Goal: Information Seeking & Learning: Learn about a topic

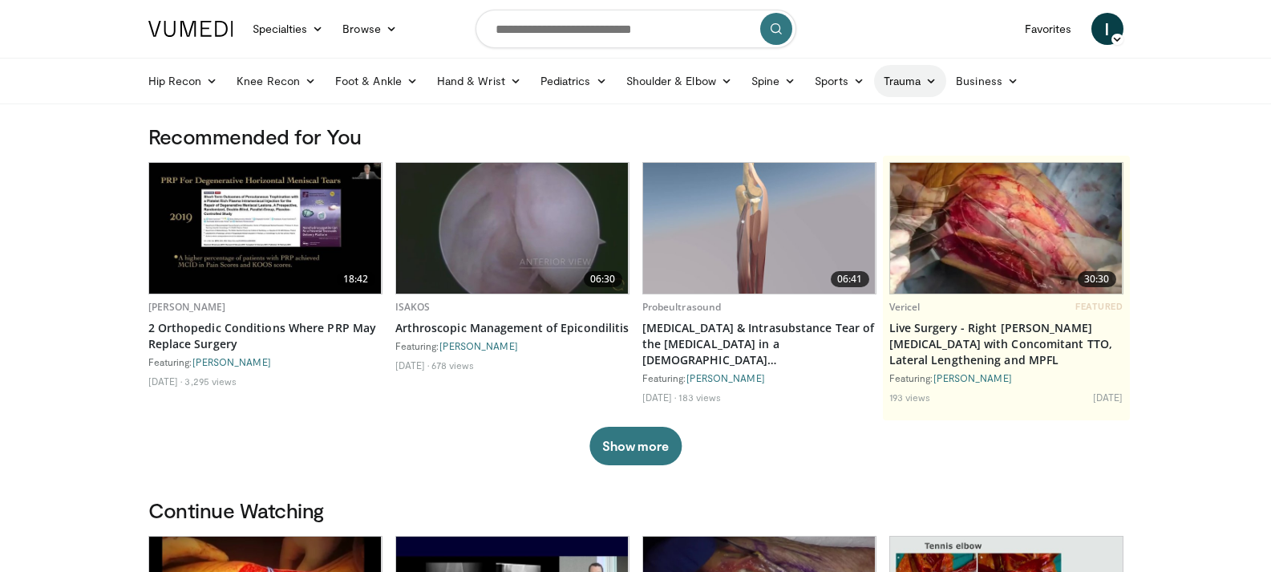
click at [906, 82] on link "Trauma" at bounding box center [910, 81] width 73 height 32
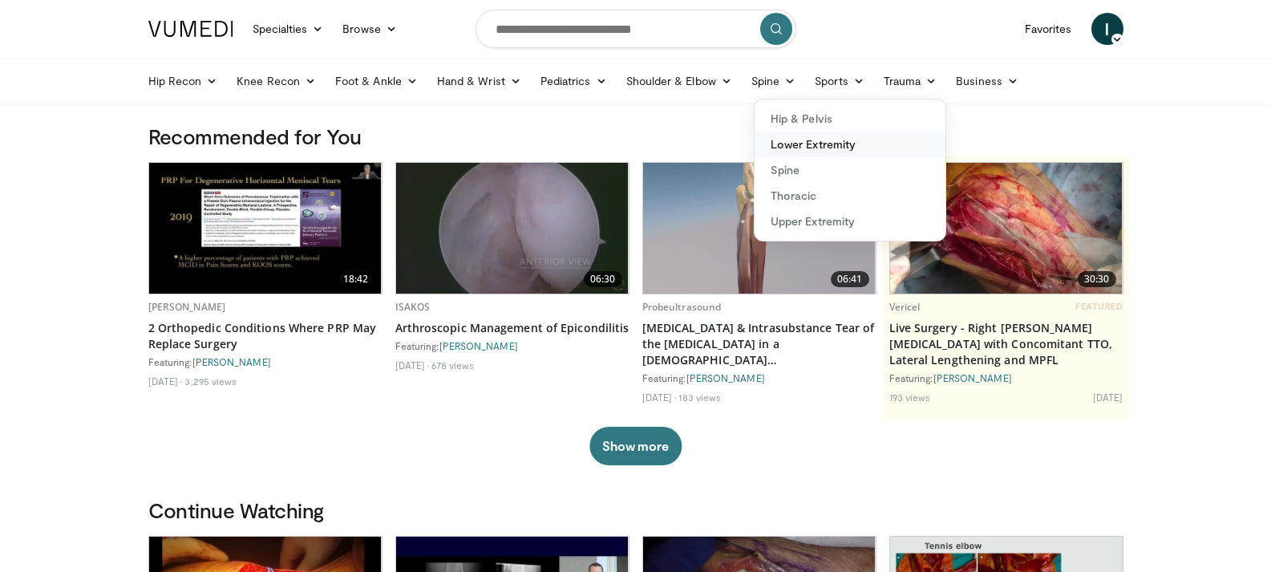
click at [829, 143] on link "Lower Extremity" at bounding box center [849, 144] width 191 height 26
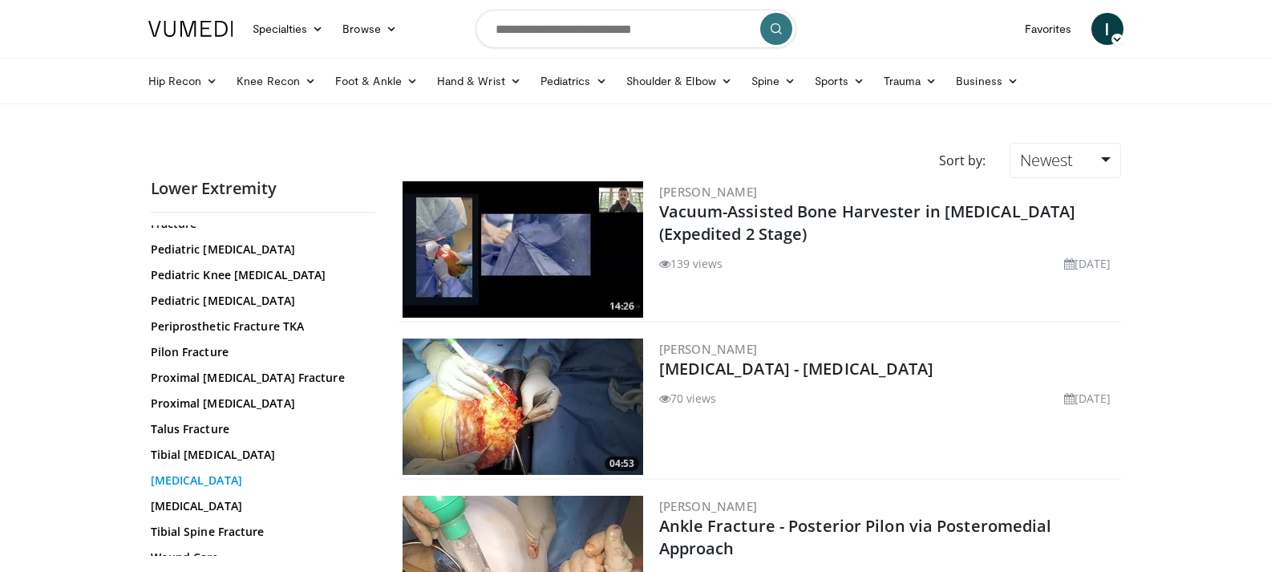
scroll to position [591, 0]
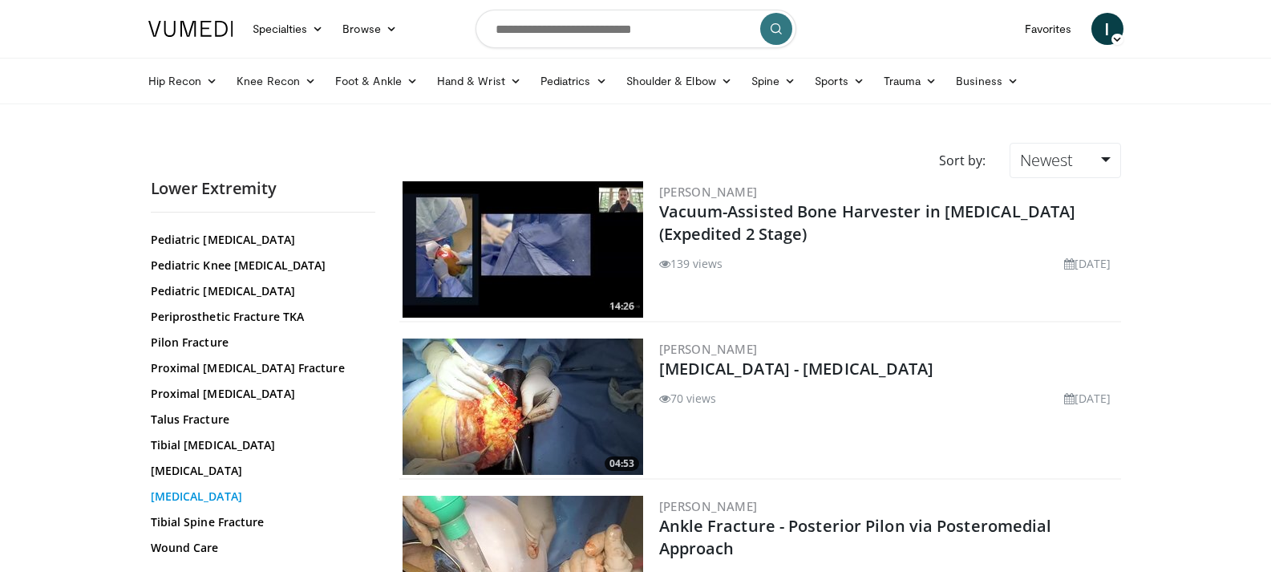
click at [226, 492] on link "Tibial Plateau Fracture" at bounding box center [259, 496] width 216 height 16
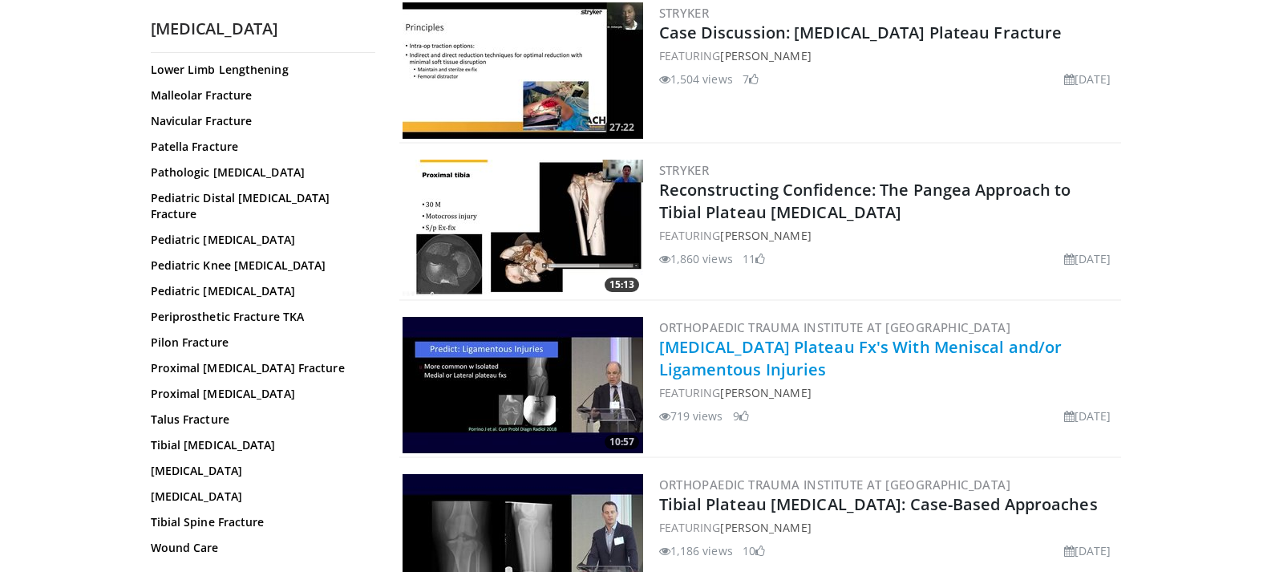
scroll to position [1122, 0]
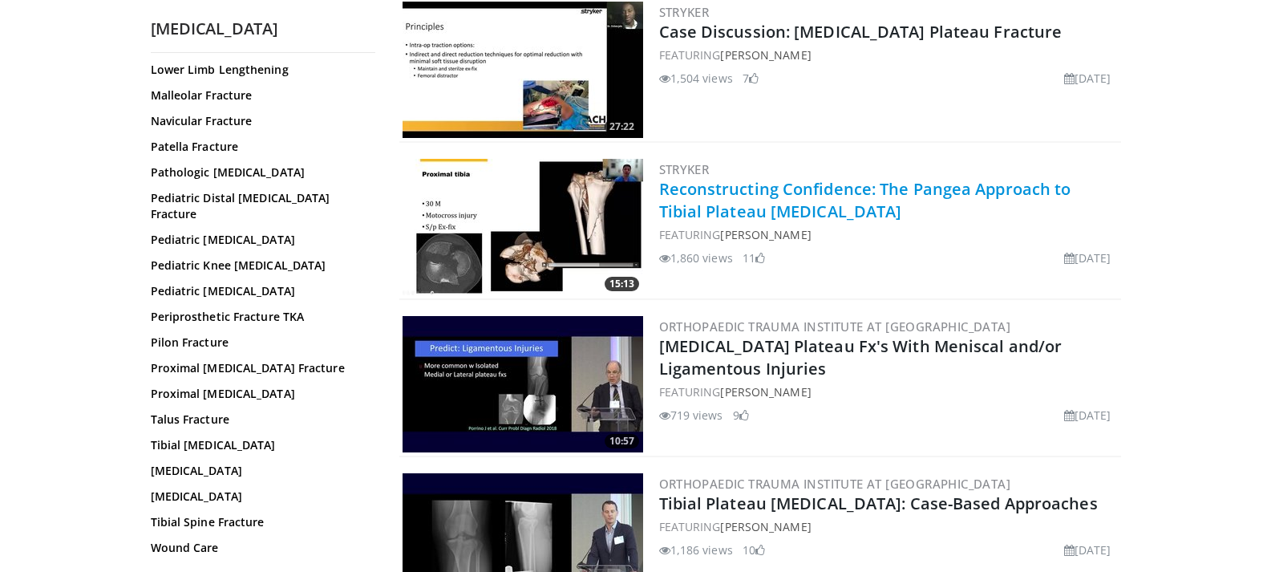
click at [786, 204] on link "Reconstructing Confidence: The Pangea Approach to Tibial Plateau Fractures" at bounding box center [865, 200] width 412 height 44
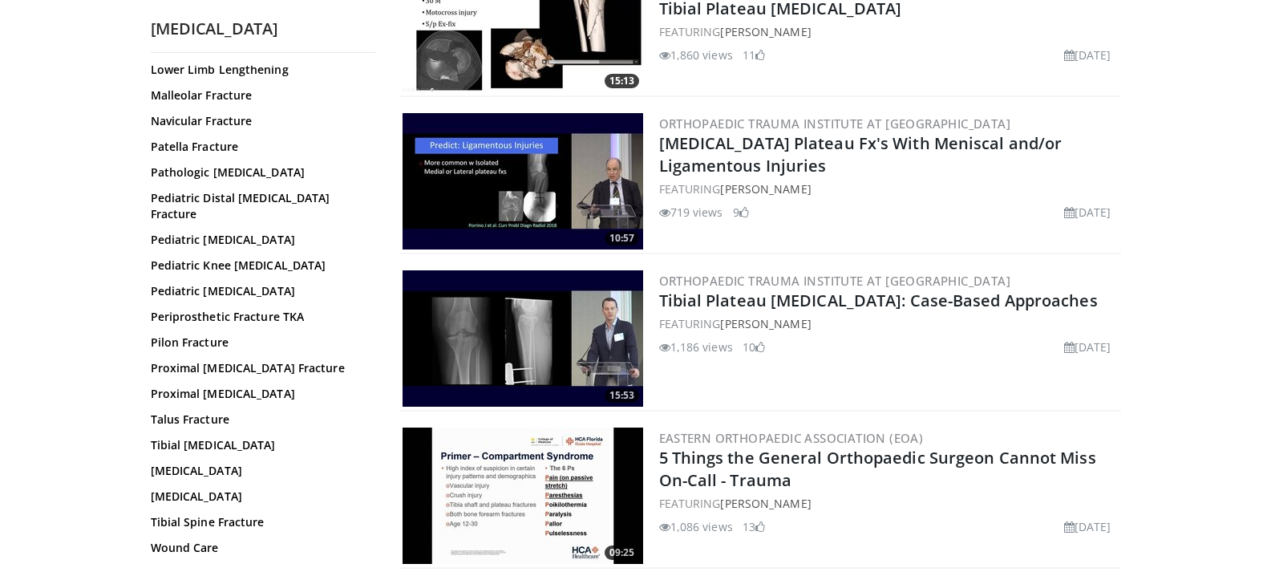
scroll to position [1363, 0]
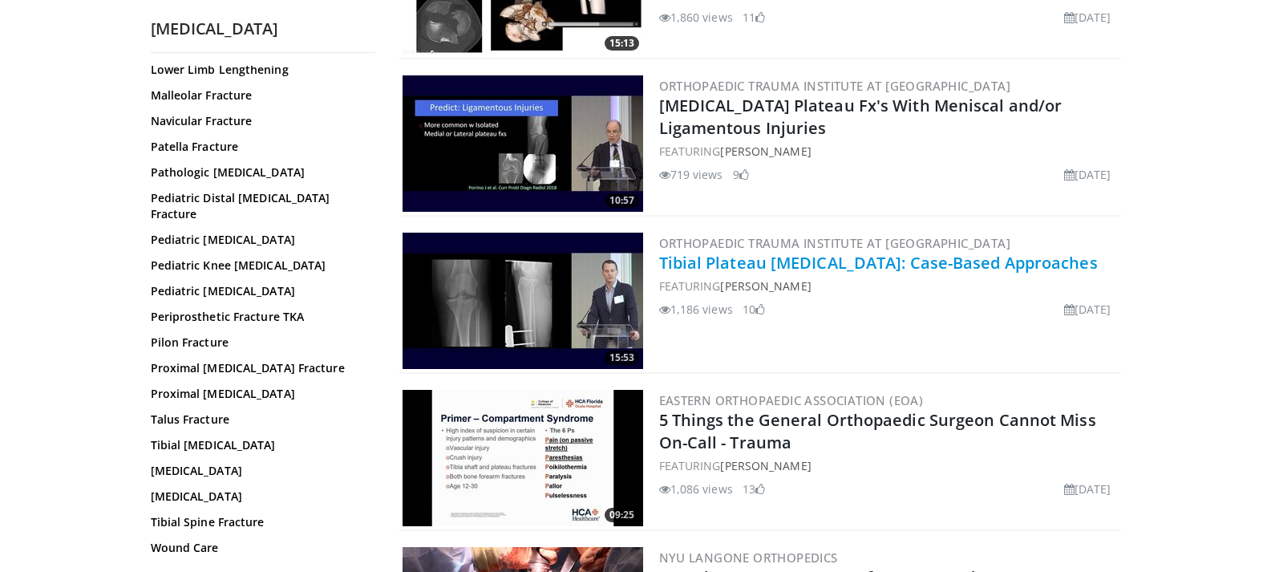
click at [924, 266] on link "Tibial Plateau Fractures: Case-Based Approaches" at bounding box center [878, 263] width 438 height 22
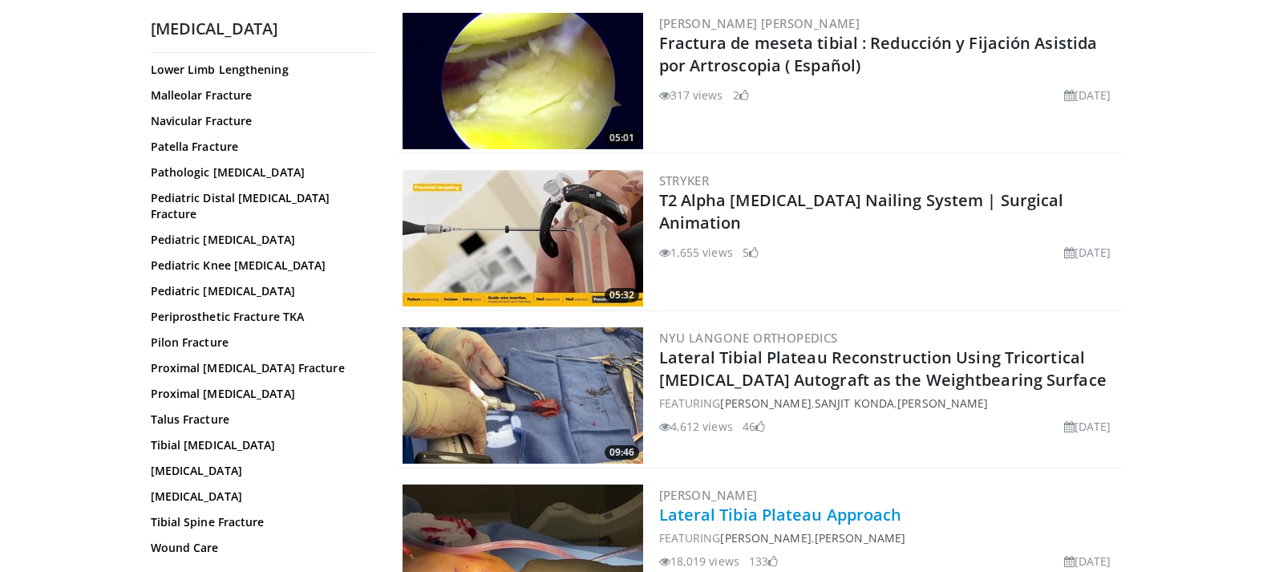
scroll to position [3046, 0]
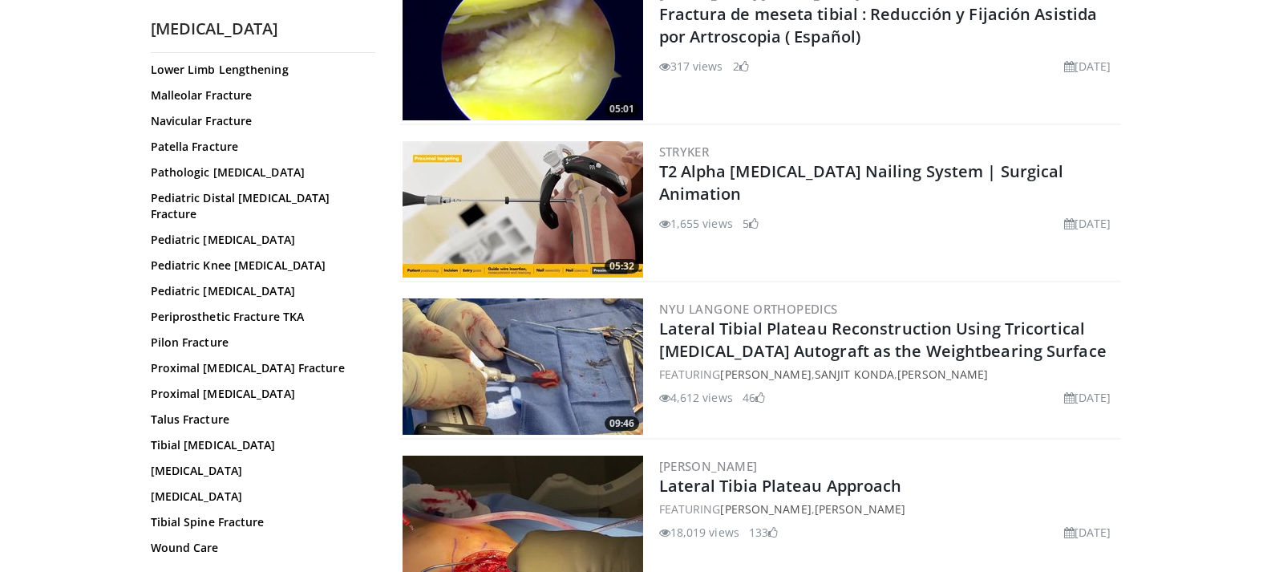
click at [515, 405] on img at bounding box center [522, 366] width 240 height 136
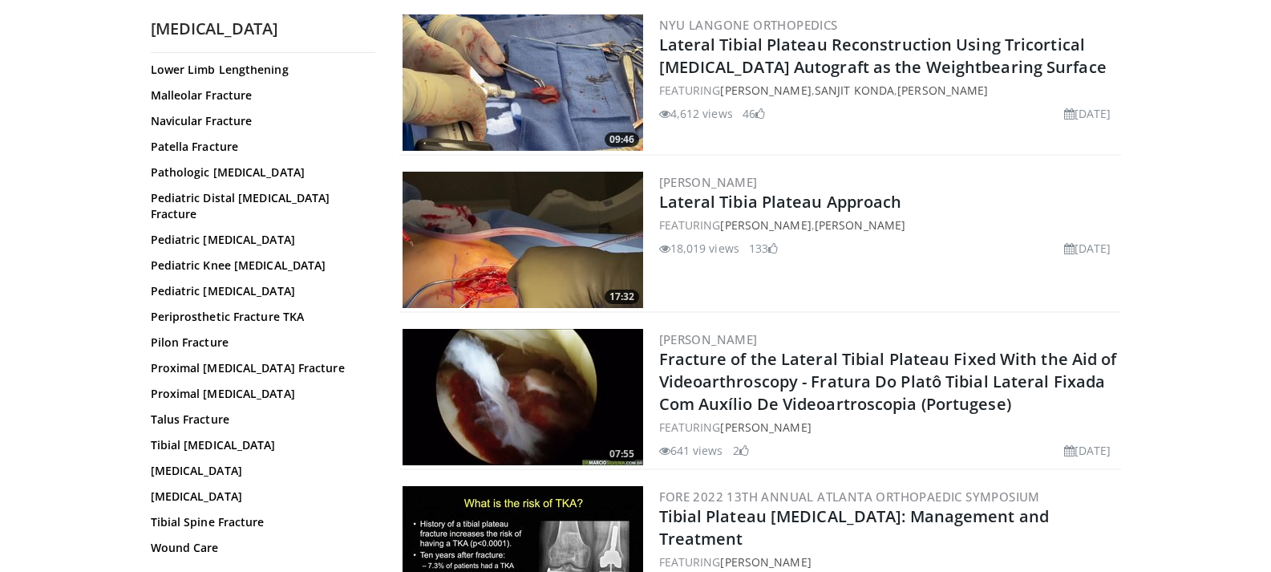
scroll to position [3367, 0]
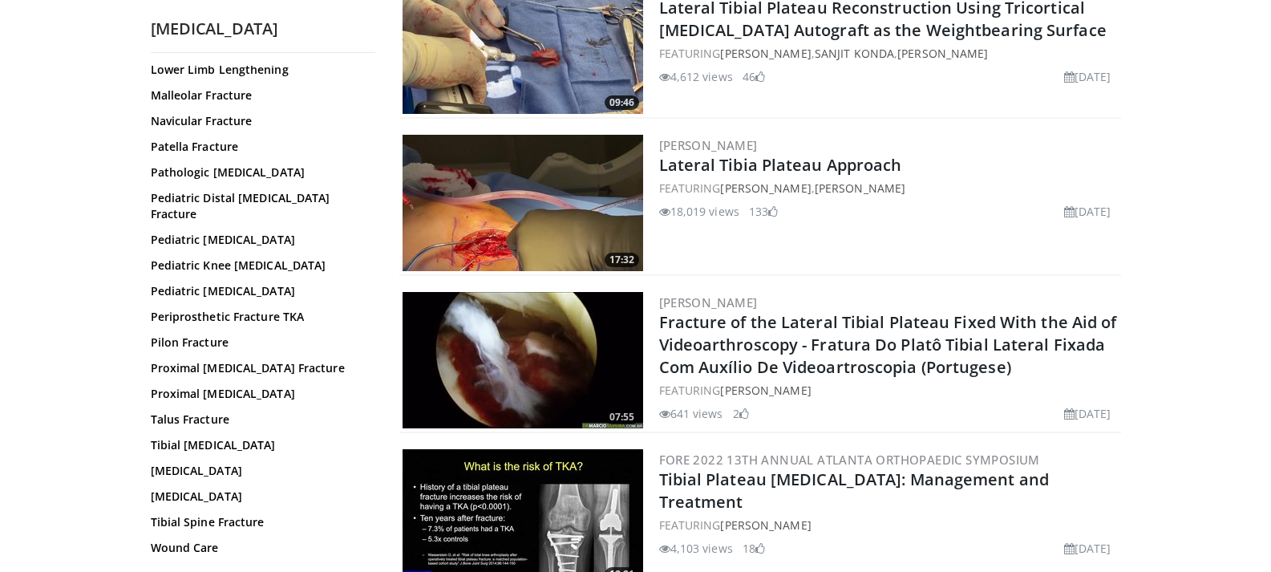
click at [512, 214] on img at bounding box center [522, 203] width 240 height 136
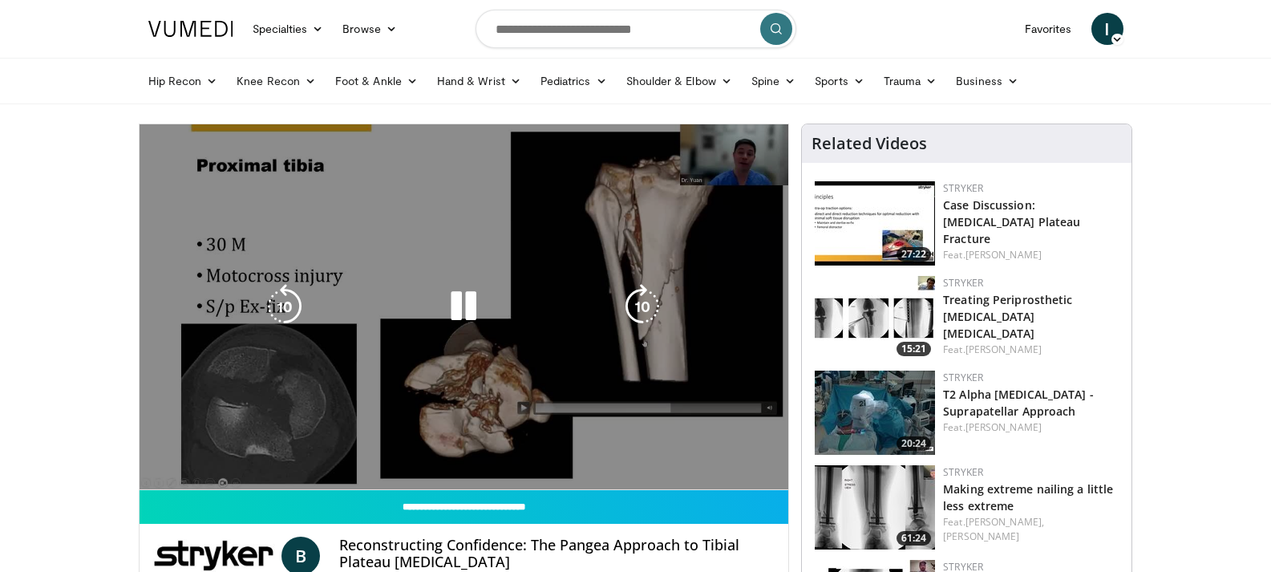
click at [204, 446] on video-js "**********" at bounding box center [463, 307] width 649 height 366
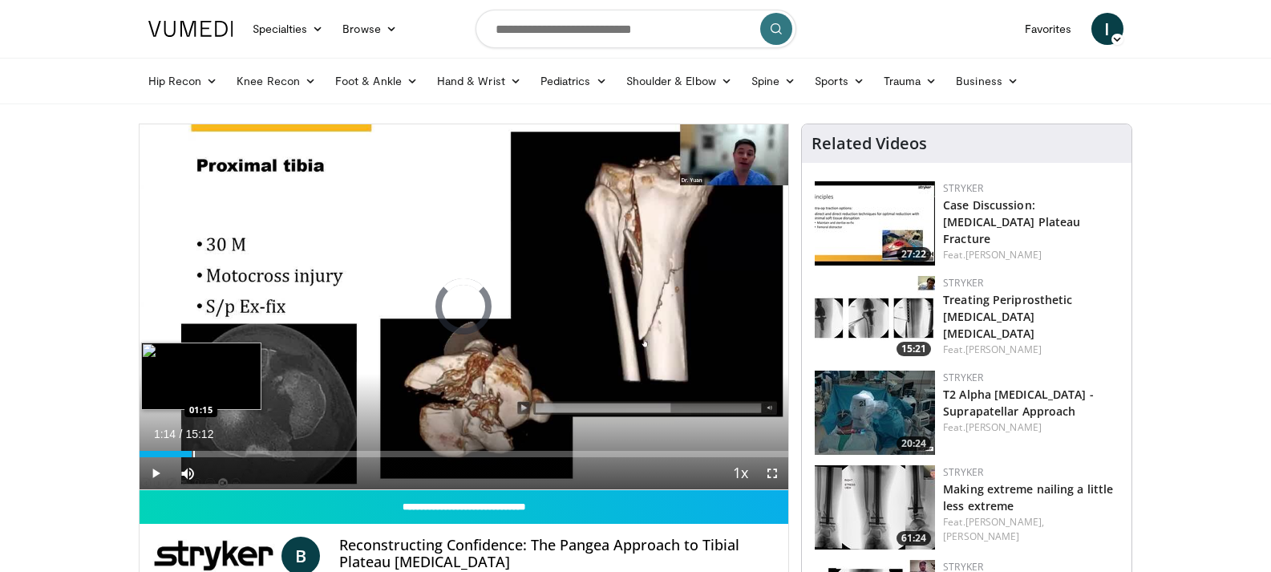
click at [193, 451] on div "Progress Bar" at bounding box center [194, 454] width 2 height 6
click at [227, 456] on div "Progress Bar" at bounding box center [228, 454] width 2 height 6
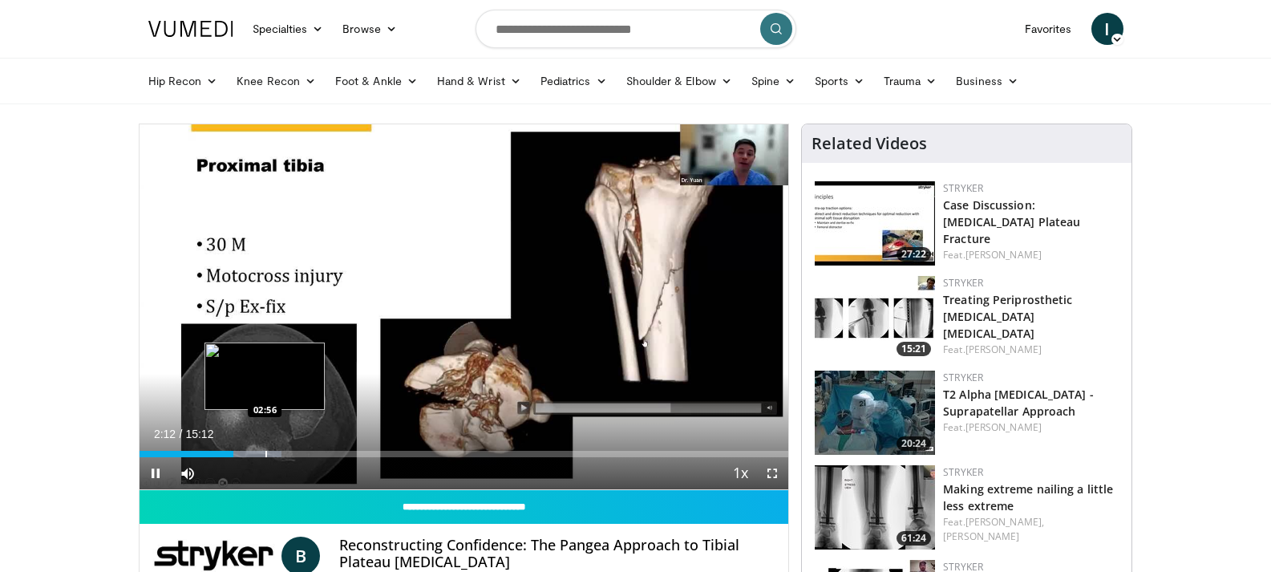
click at [265, 454] on div "Progress Bar" at bounding box center [266, 454] width 2 height 6
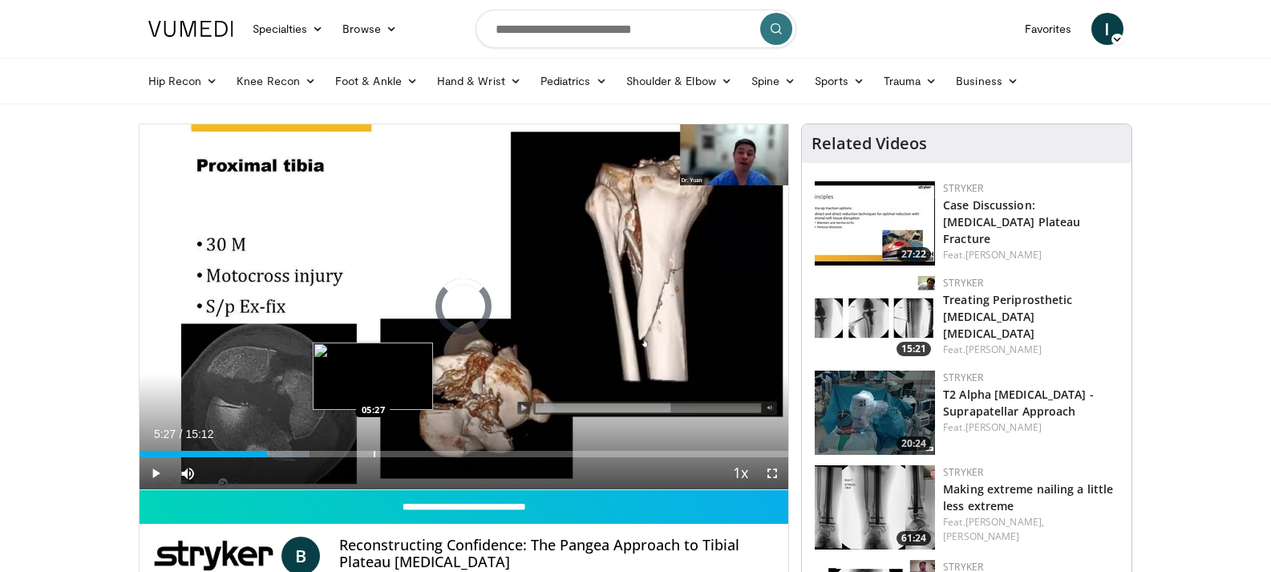
click at [374, 453] on div "Progress Bar" at bounding box center [375, 454] width 2 height 6
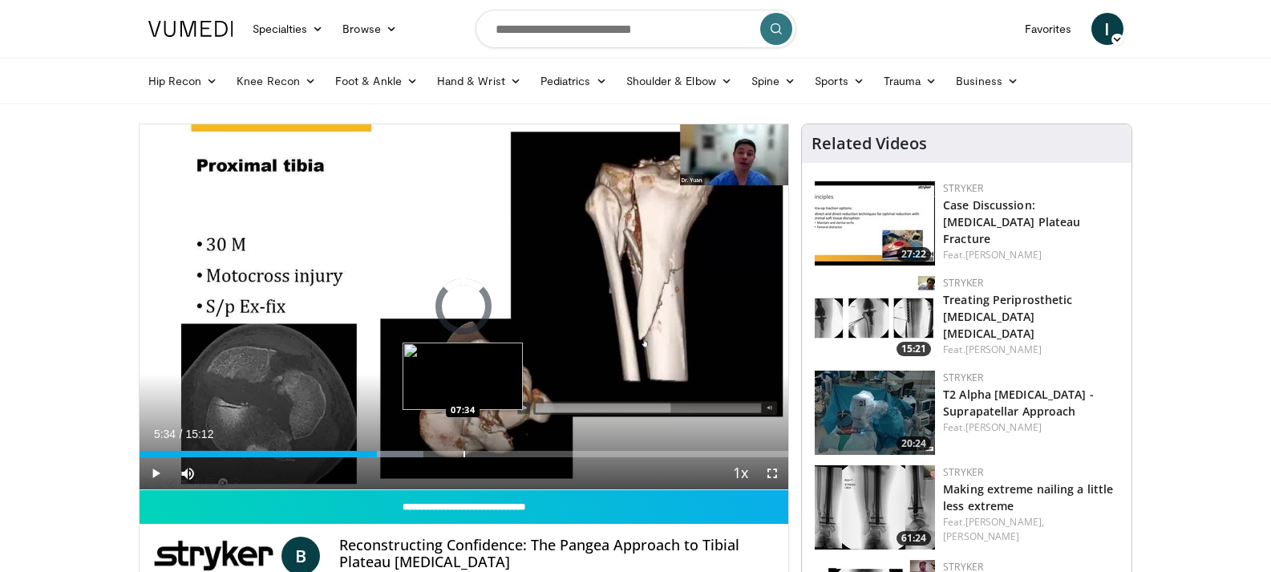
click at [463, 453] on div "Progress Bar" at bounding box center [464, 454] width 2 height 6
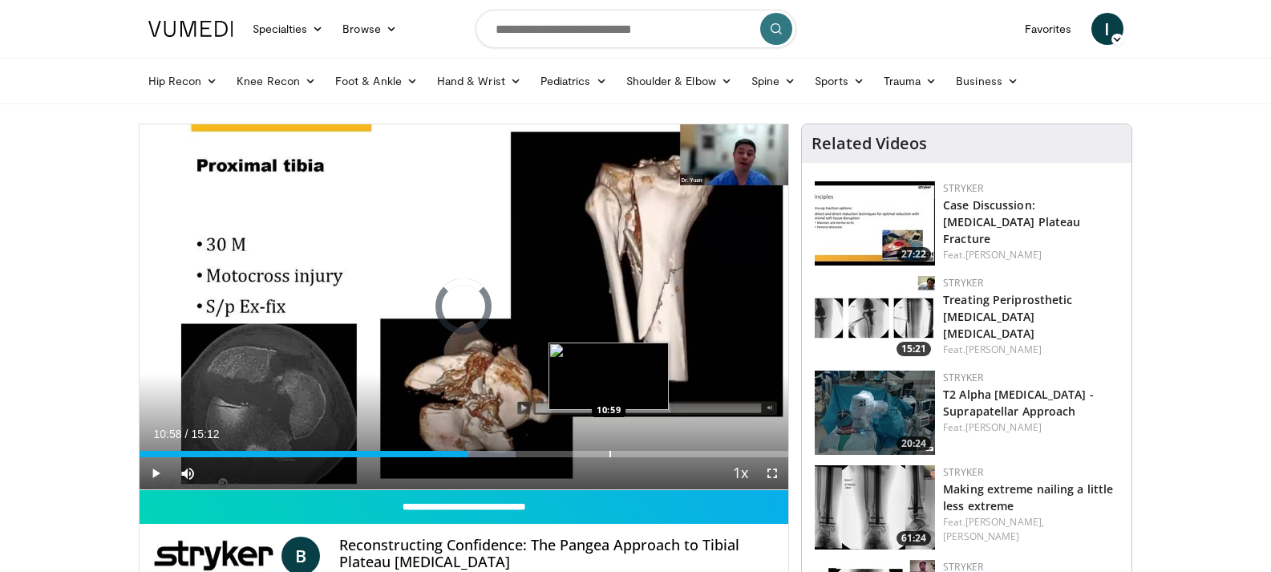
click at [609, 451] on div "Progress Bar" at bounding box center [610, 454] width 2 height 6
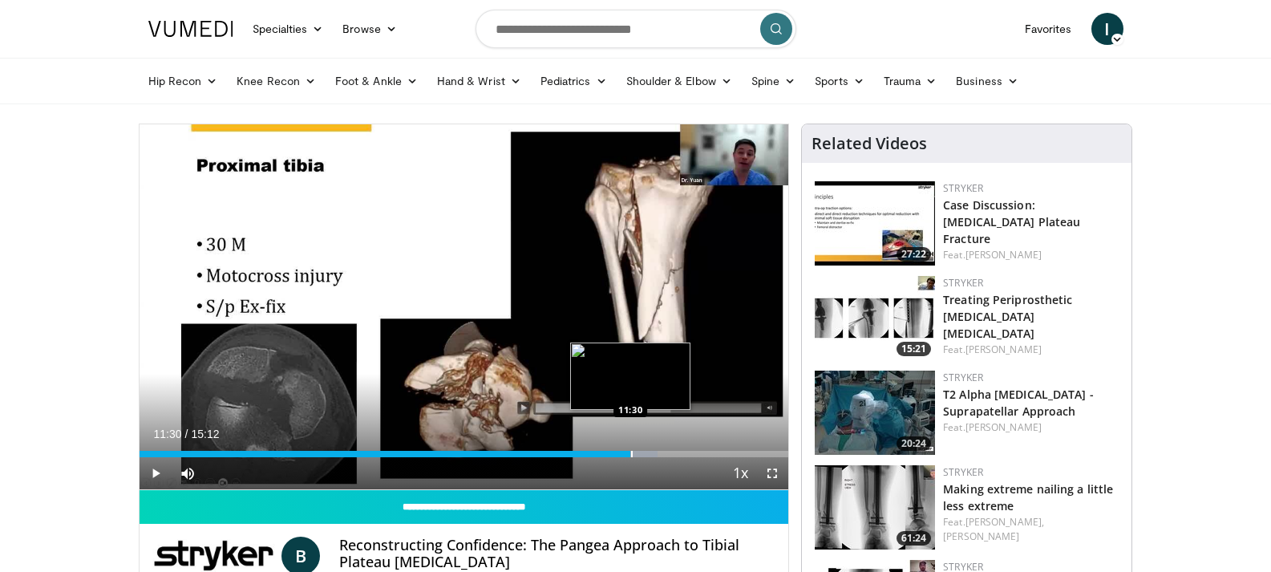
click at [630, 449] on div "Loaded : 79.90% 11:30 11:30" at bounding box center [463, 449] width 649 height 15
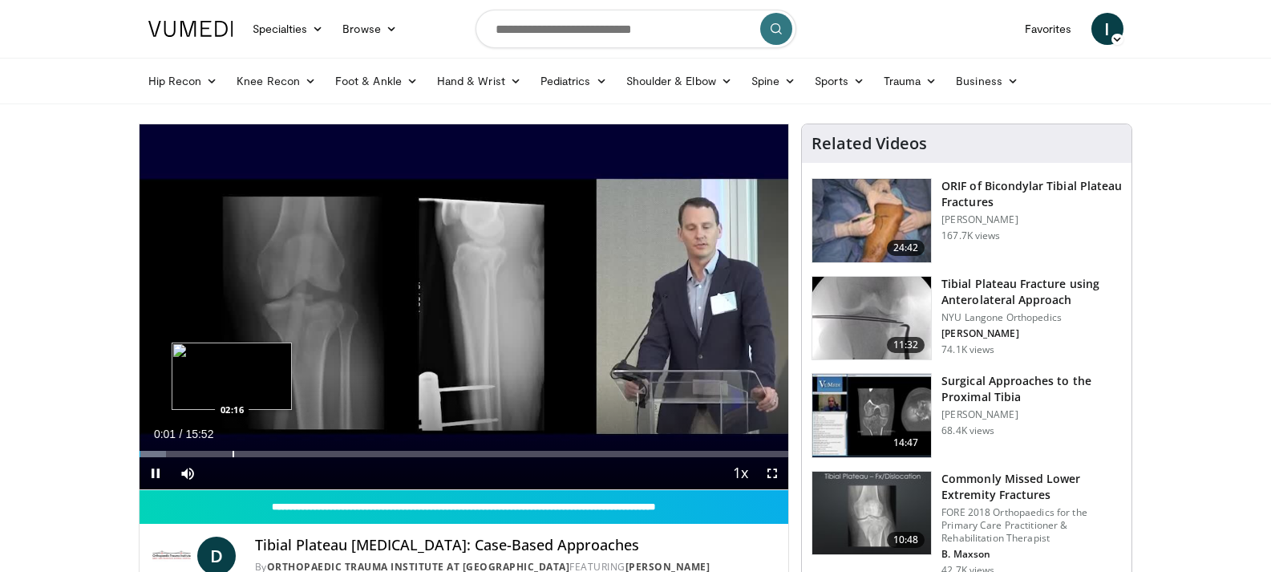
click at [231, 451] on div "Loaded : 4.18% 00:01 02:16" at bounding box center [463, 454] width 649 height 6
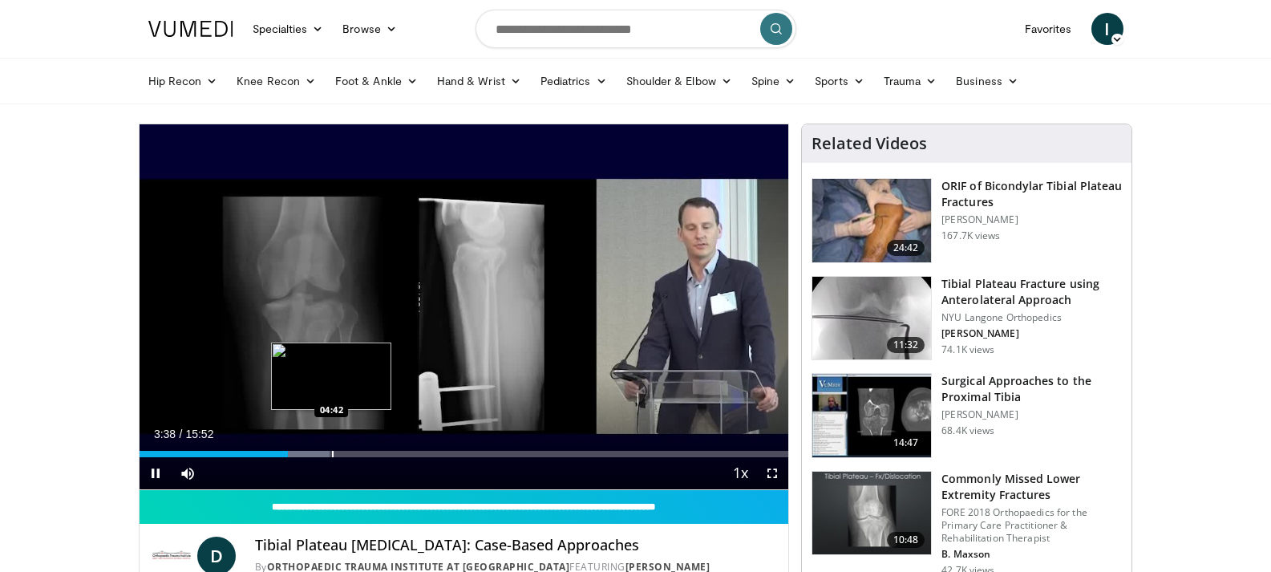
click at [332, 453] on div "Progress Bar" at bounding box center [333, 454] width 2 height 6
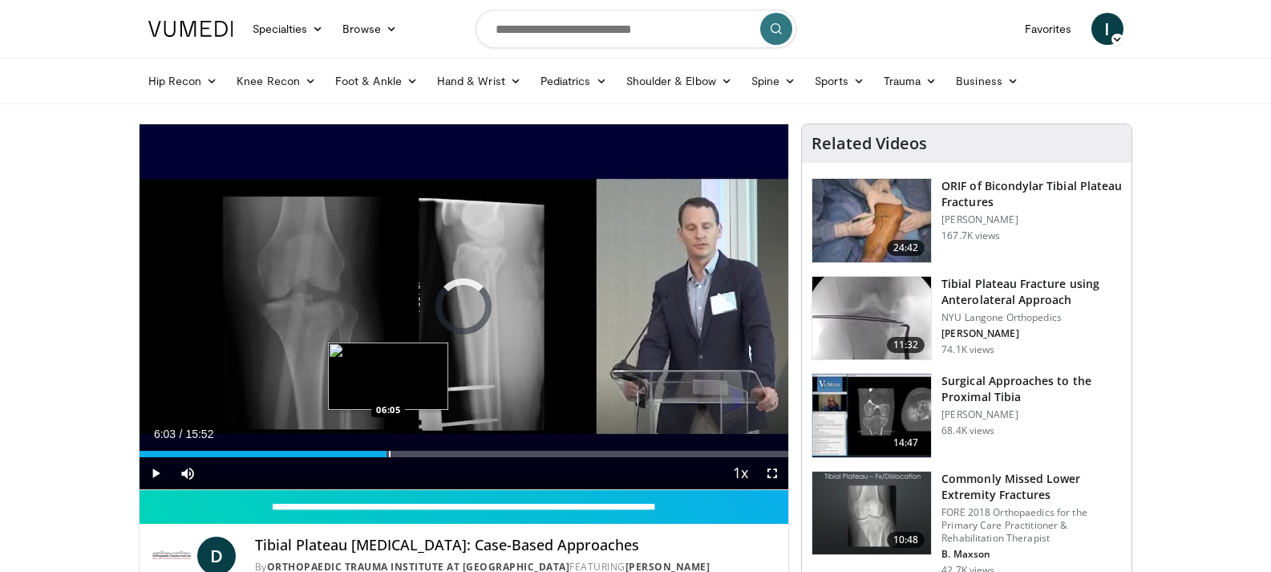
click at [389, 455] on div "Progress Bar" at bounding box center [390, 454] width 2 height 6
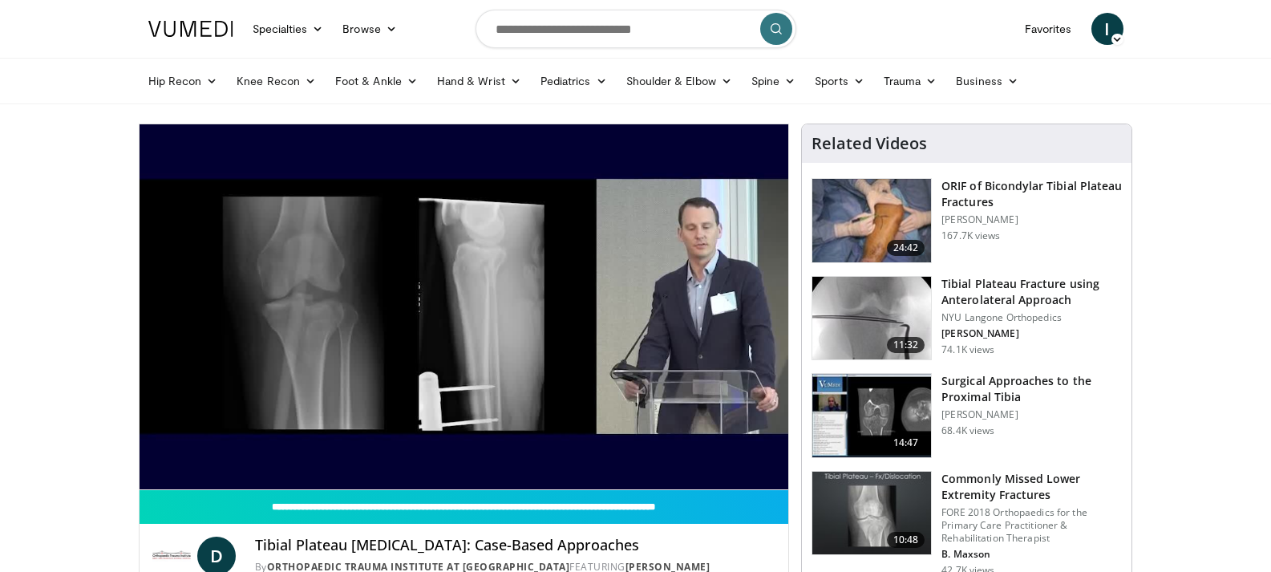
click at [347, 449] on video-js "**********" at bounding box center [463, 307] width 649 height 366
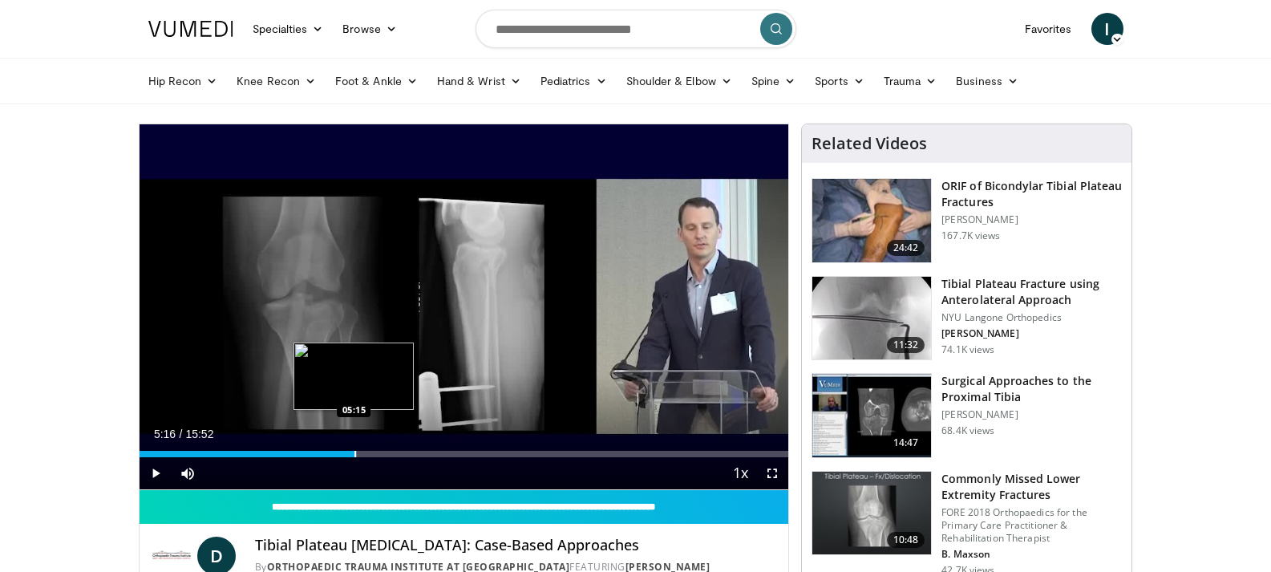
click at [354, 454] on div "Progress Bar" at bounding box center [355, 454] width 2 height 6
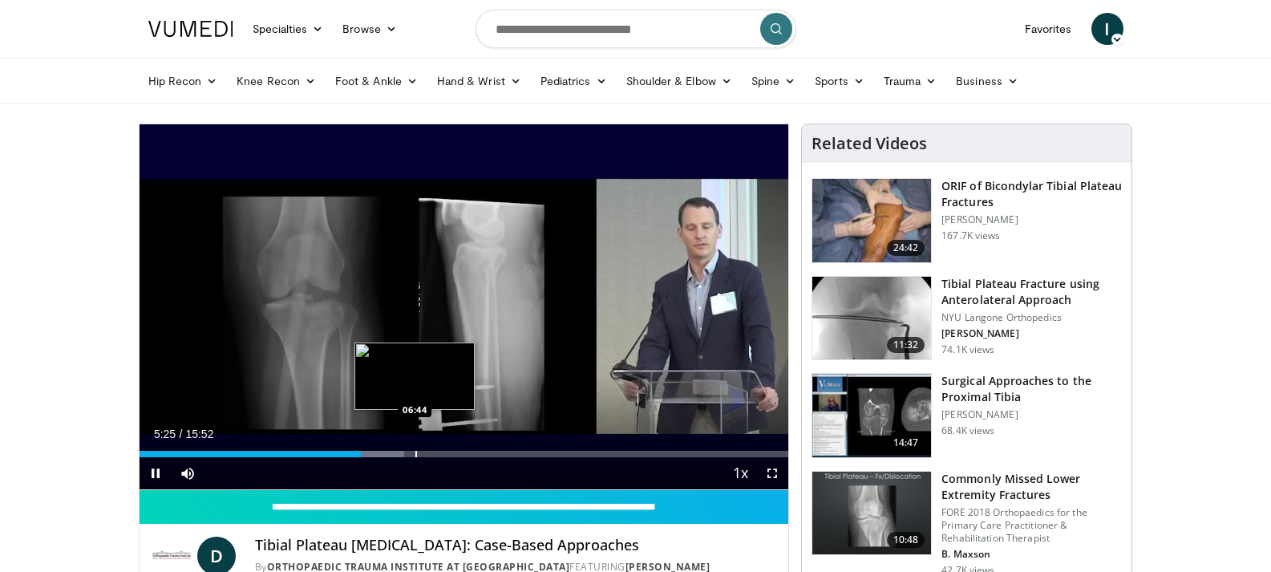
click at [415, 455] on div "Progress Bar" at bounding box center [416, 454] width 2 height 6
click at [423, 455] on div "Progress Bar" at bounding box center [424, 454] width 2 height 6
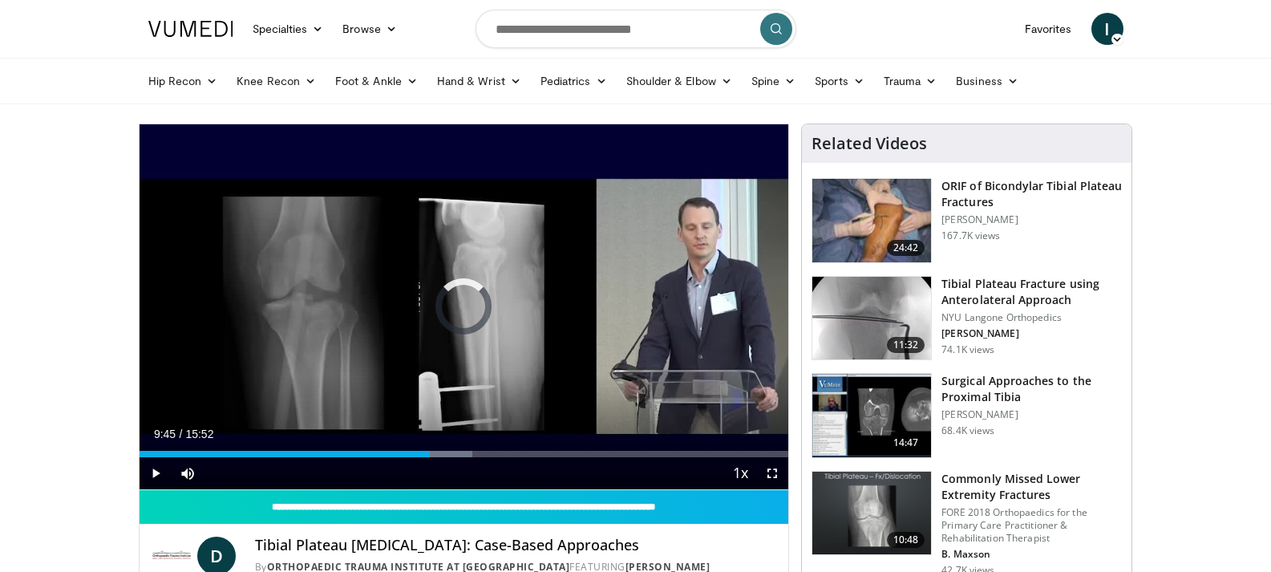
click at [540, 457] on div "Current Time 9:45 / Duration 15:52 Play Skip Backward Skip Forward Mute Loaded …" at bounding box center [463, 473] width 649 height 32
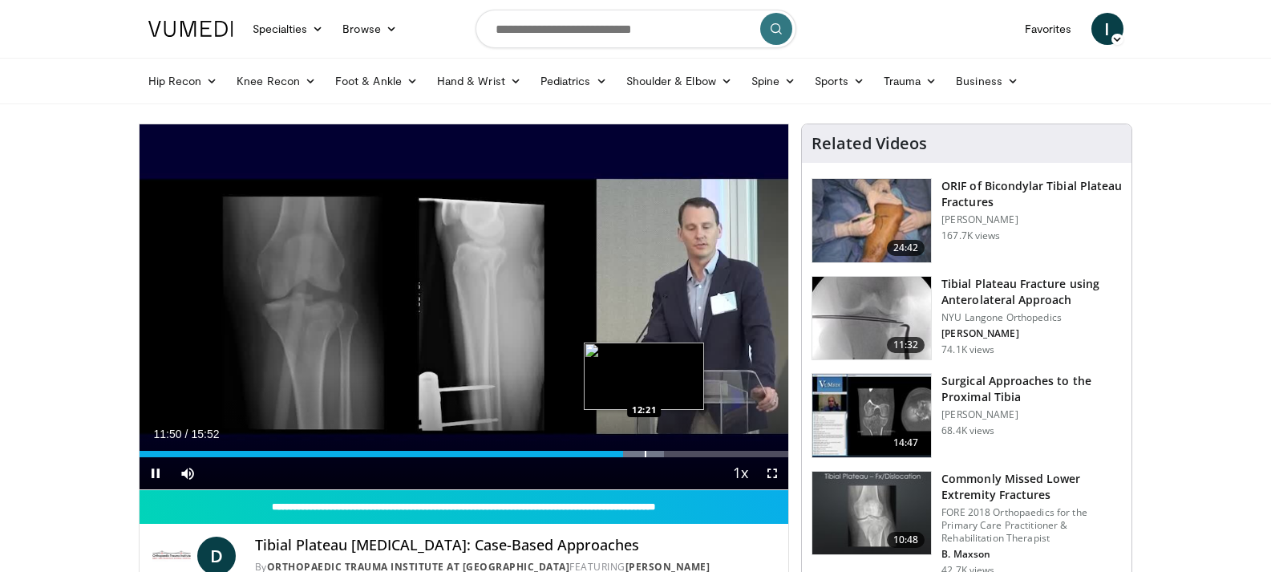
click at [644, 451] on div "Progress Bar" at bounding box center [645, 454] width 2 height 6
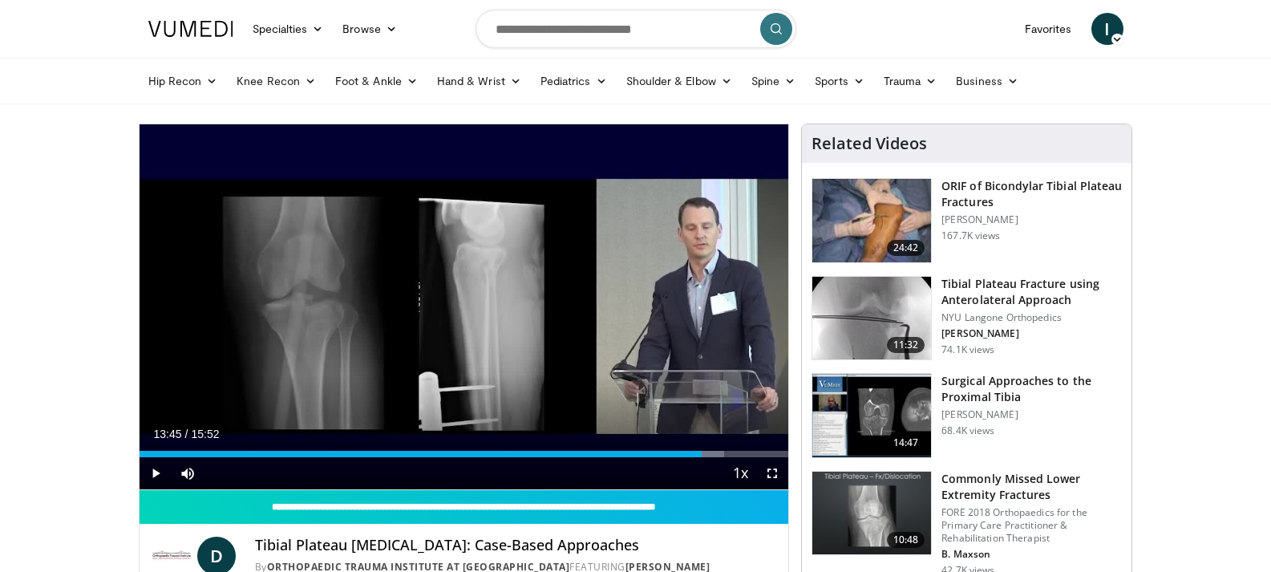
click at [0, 0] on div "Progress Bar" at bounding box center [0, 0] width 0 height 0
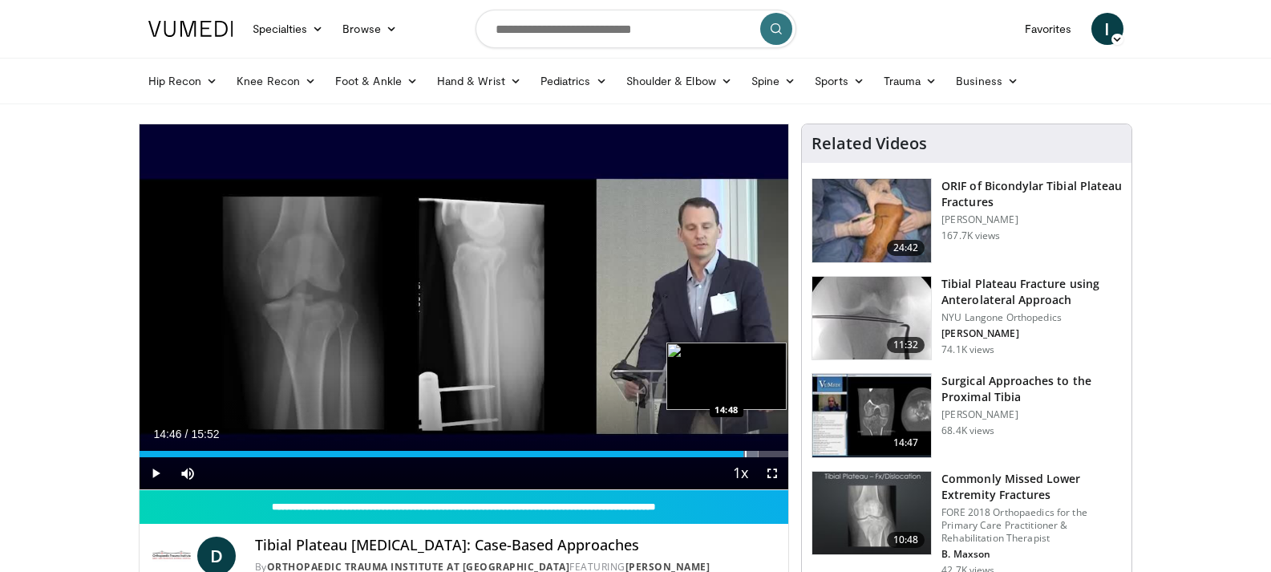
click at [745, 454] on div "Progress Bar" at bounding box center [746, 454] width 2 height 6
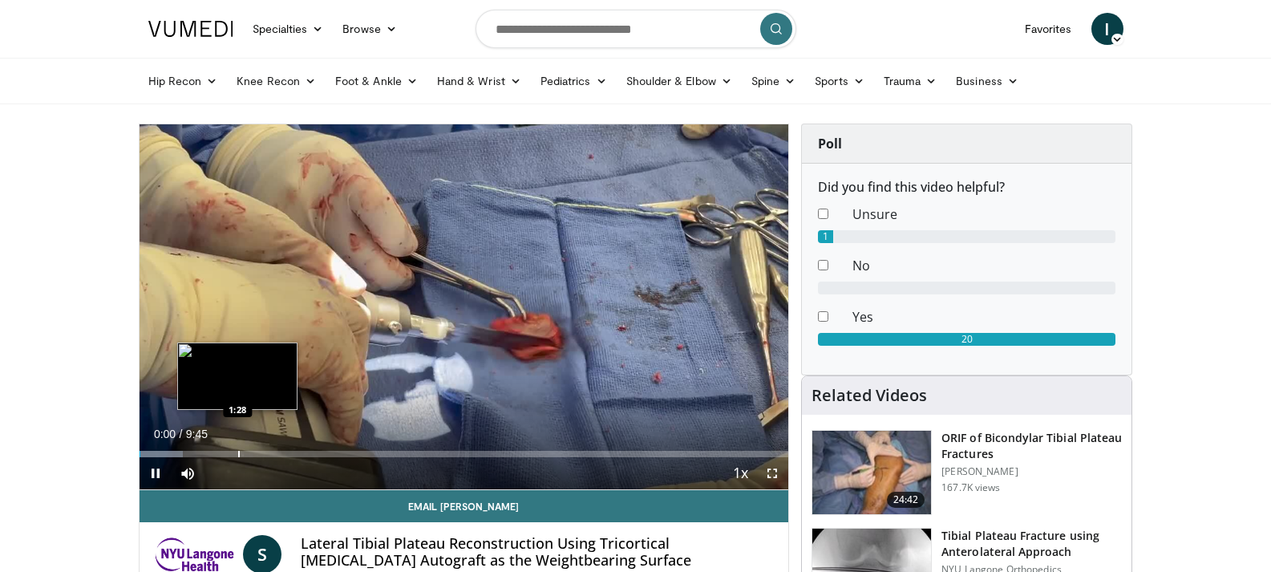
click at [238, 449] on div "Loaded : 6.76% 0:00 1:28" at bounding box center [463, 449] width 649 height 15
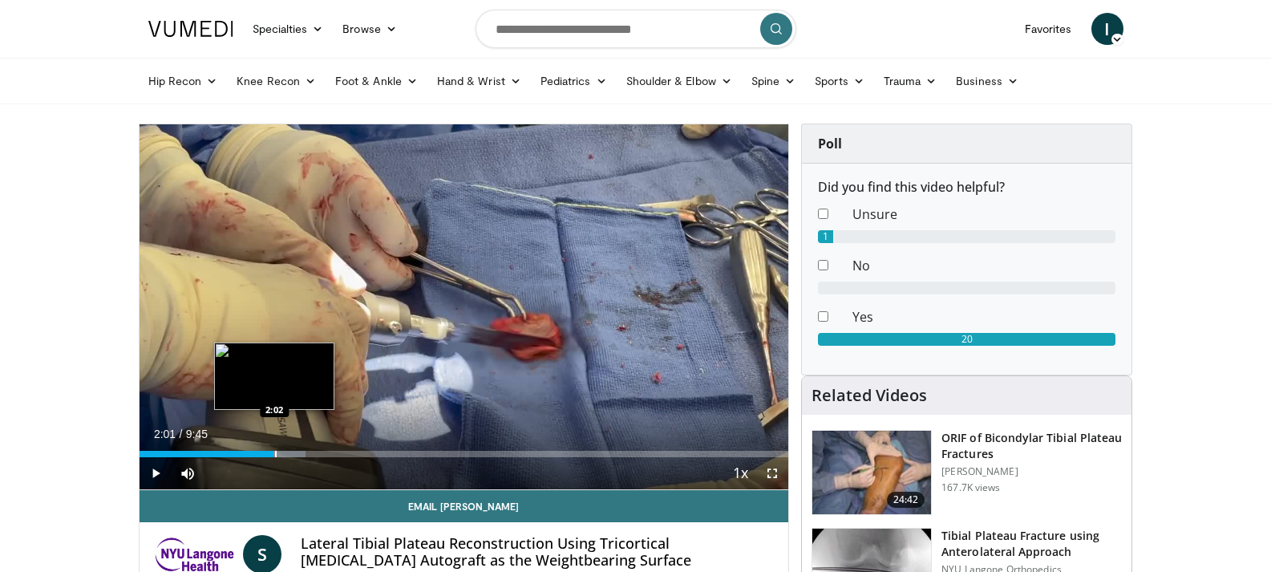
click at [274, 449] on div "Loaded : 25.63% 2:01 2:02" at bounding box center [463, 449] width 649 height 15
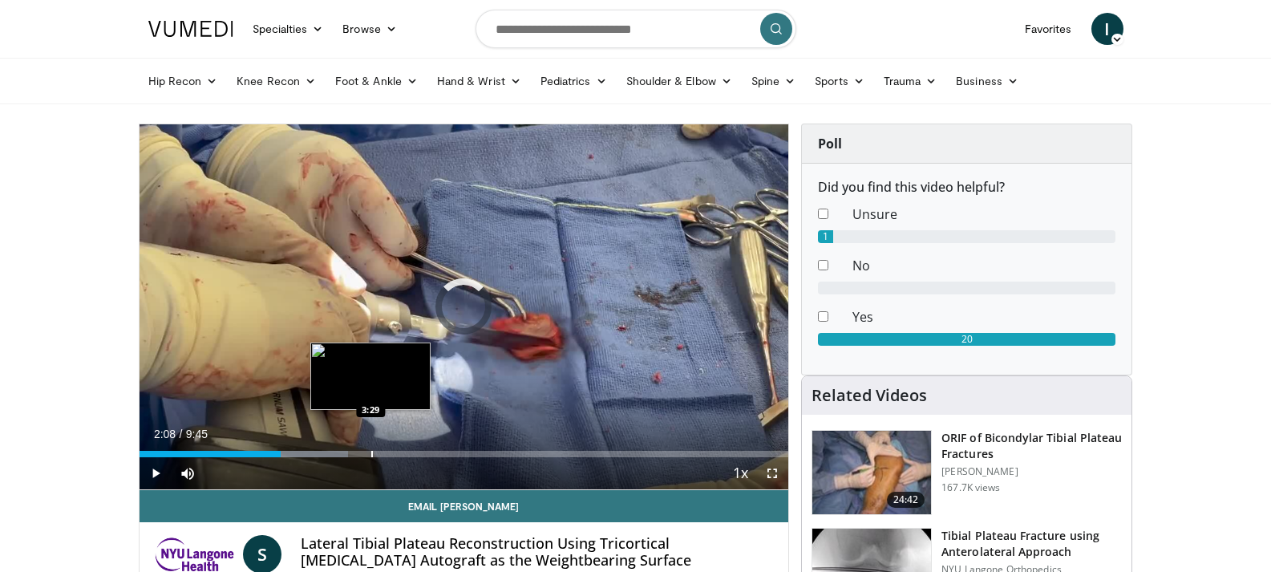
click at [372, 452] on div "Progress Bar" at bounding box center [372, 454] width 2 height 6
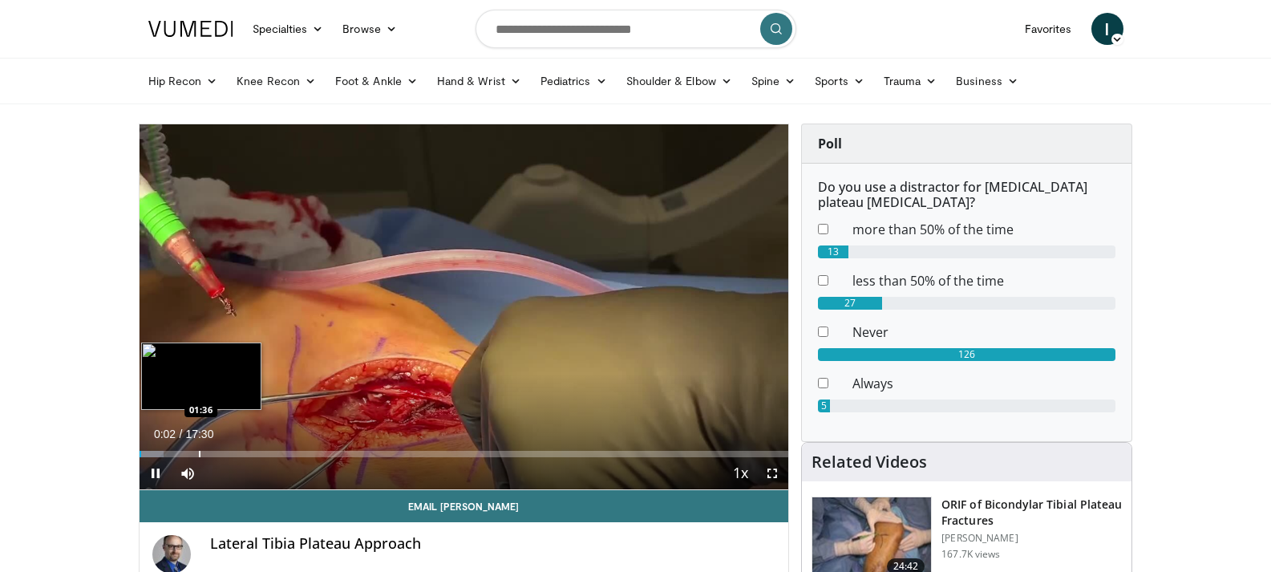
click at [197, 448] on div "Loaded : 3.77% 00:02 01:36" at bounding box center [463, 449] width 649 height 15
click at [194, 451] on div "Progress Bar" at bounding box center [195, 454] width 2 height 6
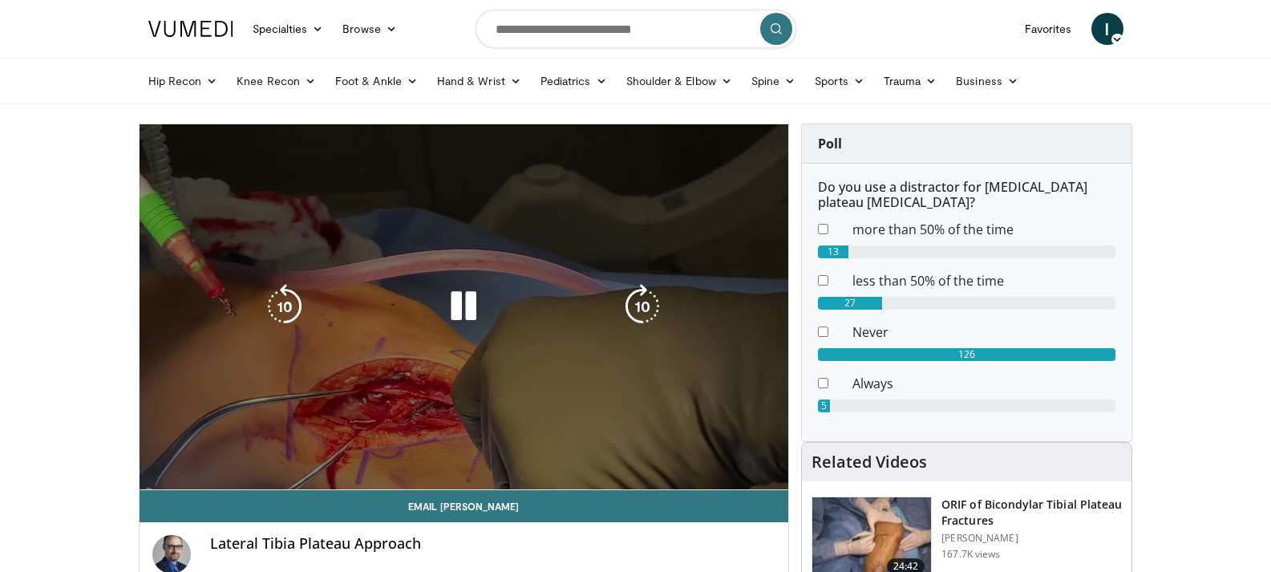
drag, startPoint x: 120, startPoint y: 459, endPoint x: 188, endPoint y: 440, distance: 70.8
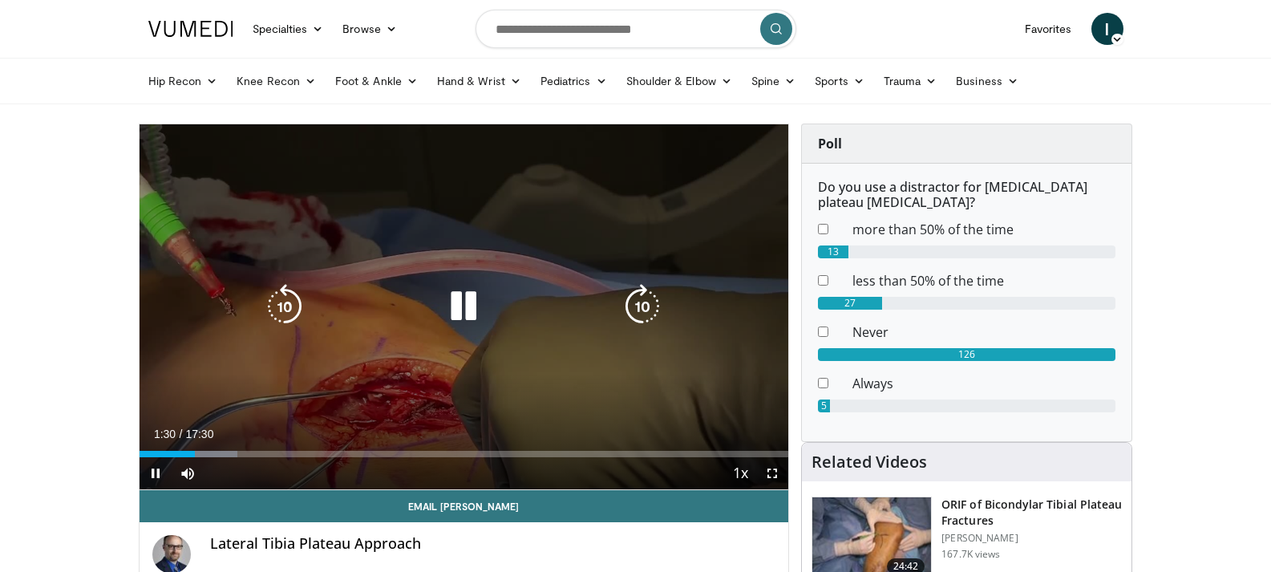
click at [330, 390] on div "10 seconds Tap to unmute" at bounding box center [463, 306] width 649 height 365
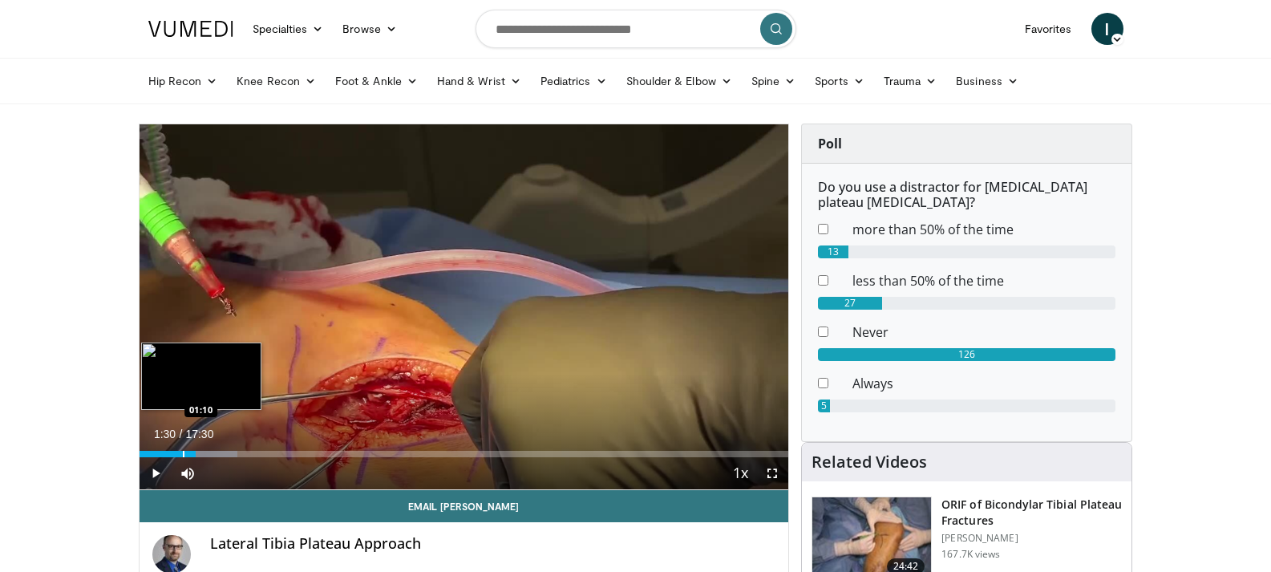
click at [183, 451] on div "Progress Bar" at bounding box center [184, 454] width 2 height 6
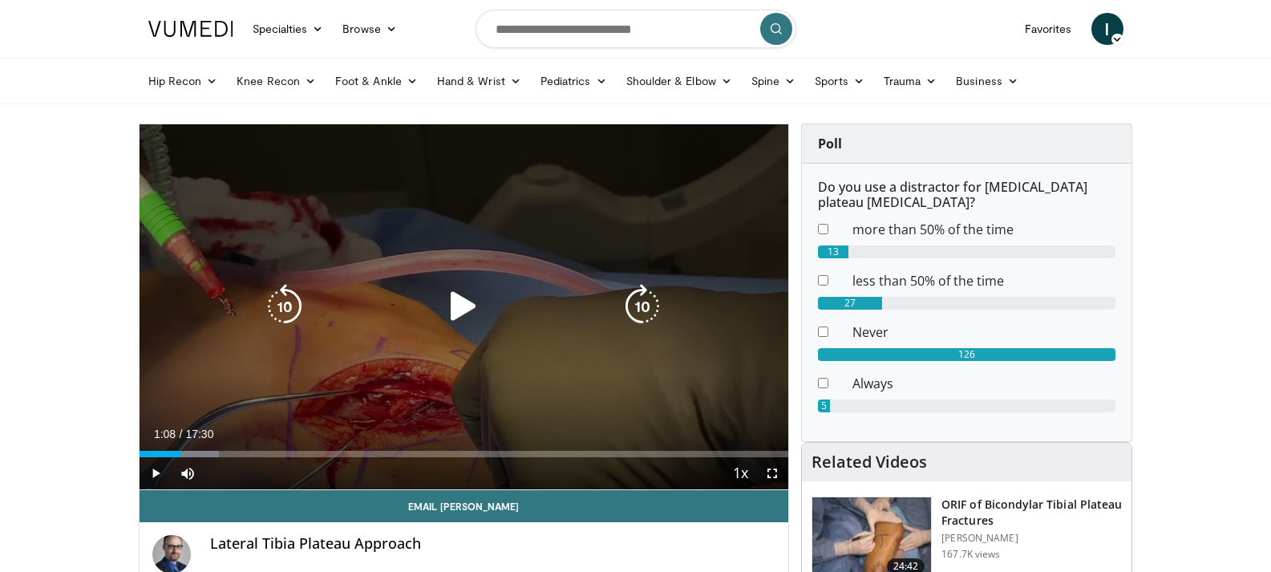
click at [166, 386] on div "10 seconds Tap to unmute" at bounding box center [463, 306] width 649 height 365
click at [162, 384] on div "10 seconds Tap to unmute" at bounding box center [463, 306] width 649 height 365
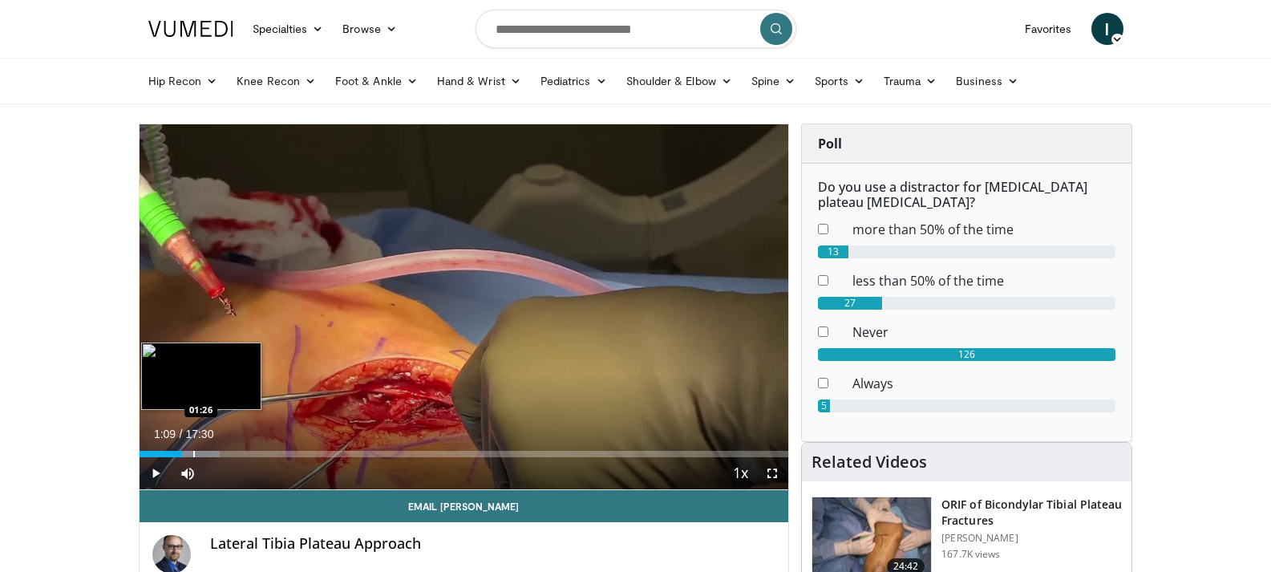
click at [194, 451] on div "Progress Bar" at bounding box center [194, 454] width 2 height 6
click at [211, 451] on div "Progress Bar" at bounding box center [212, 454] width 2 height 6
click at [223, 452] on div "Progress Bar" at bounding box center [224, 454] width 2 height 6
click at [206, 448] on div "Loaded : 18.87% 02:13 01:48" at bounding box center [463, 449] width 649 height 15
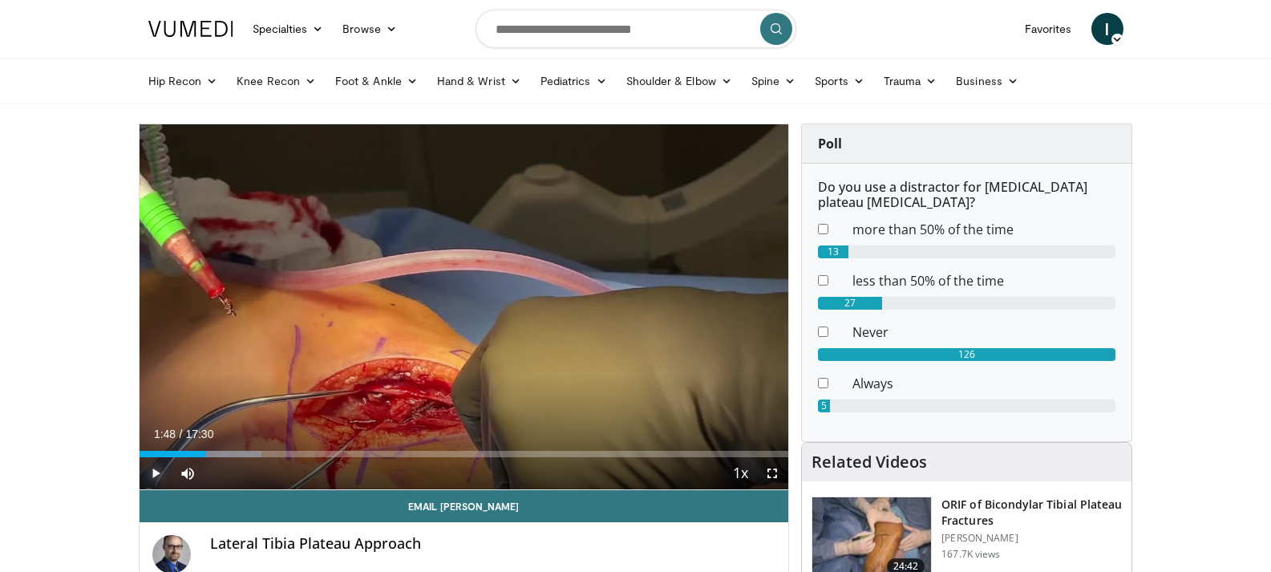
click at [160, 469] on span "Video Player" at bounding box center [155, 473] width 32 height 32
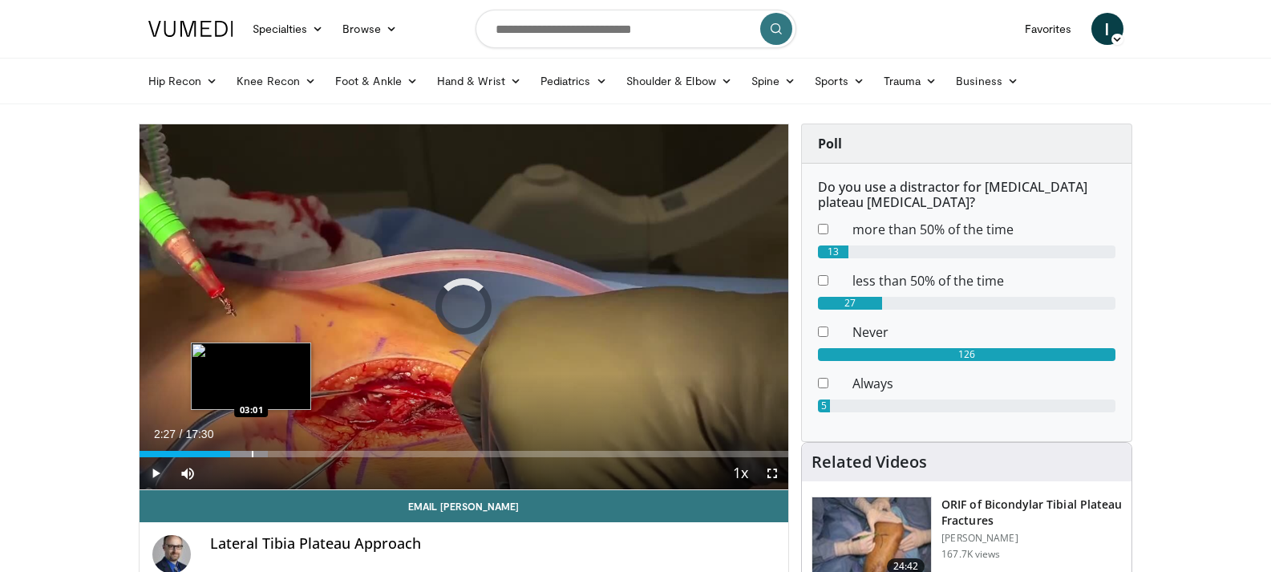
click at [252, 453] on div "Progress Bar" at bounding box center [253, 454] width 2 height 6
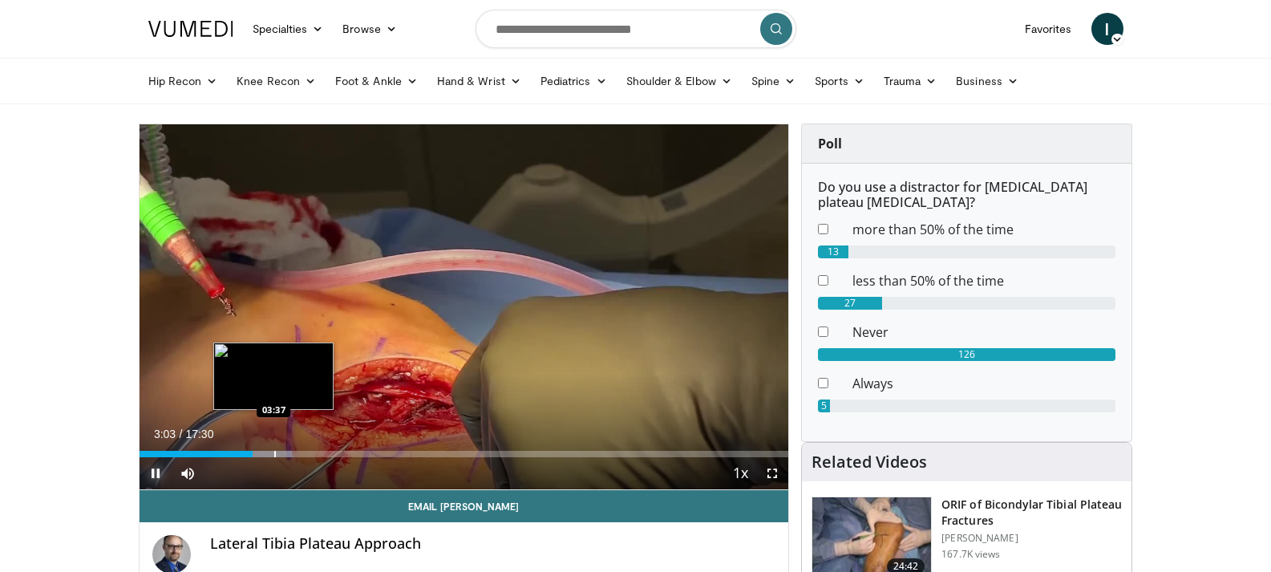
click at [274, 453] on div "Progress Bar" at bounding box center [275, 454] width 2 height 6
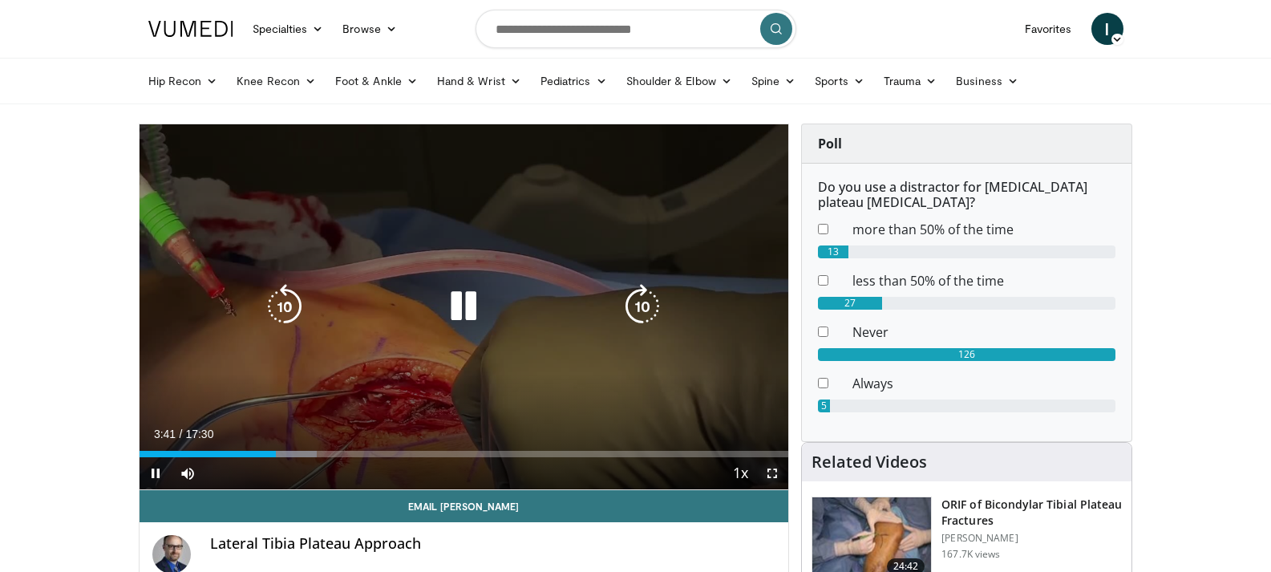
drag, startPoint x: 769, startPoint y: 464, endPoint x: 768, endPoint y: 576, distance: 111.4
click at [768, 464] on span "Video Player" at bounding box center [772, 473] width 32 height 32
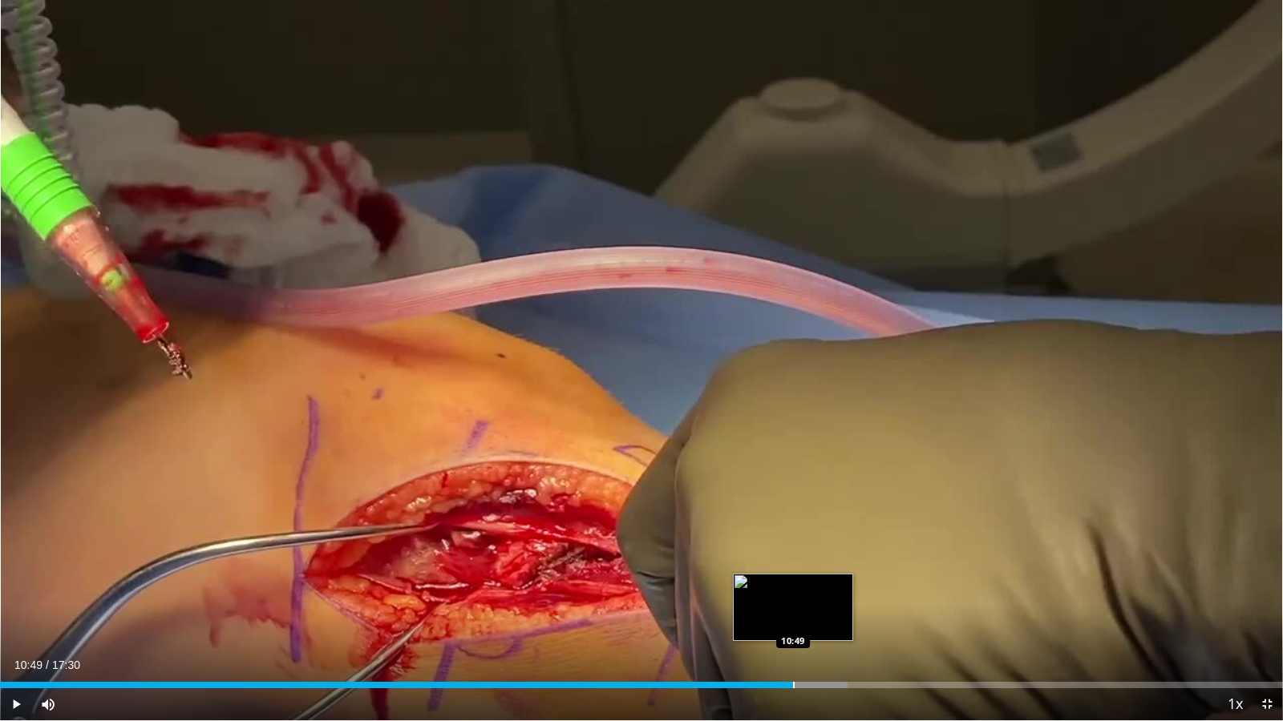
click at [793, 571] on div "Progress Bar" at bounding box center [794, 685] width 2 height 6
click at [838, 571] on div "Current Time 10:54 / Duration 17:30 Pause Skip Backward Skip Forward Mute 49% L…" at bounding box center [641, 705] width 1283 height 32
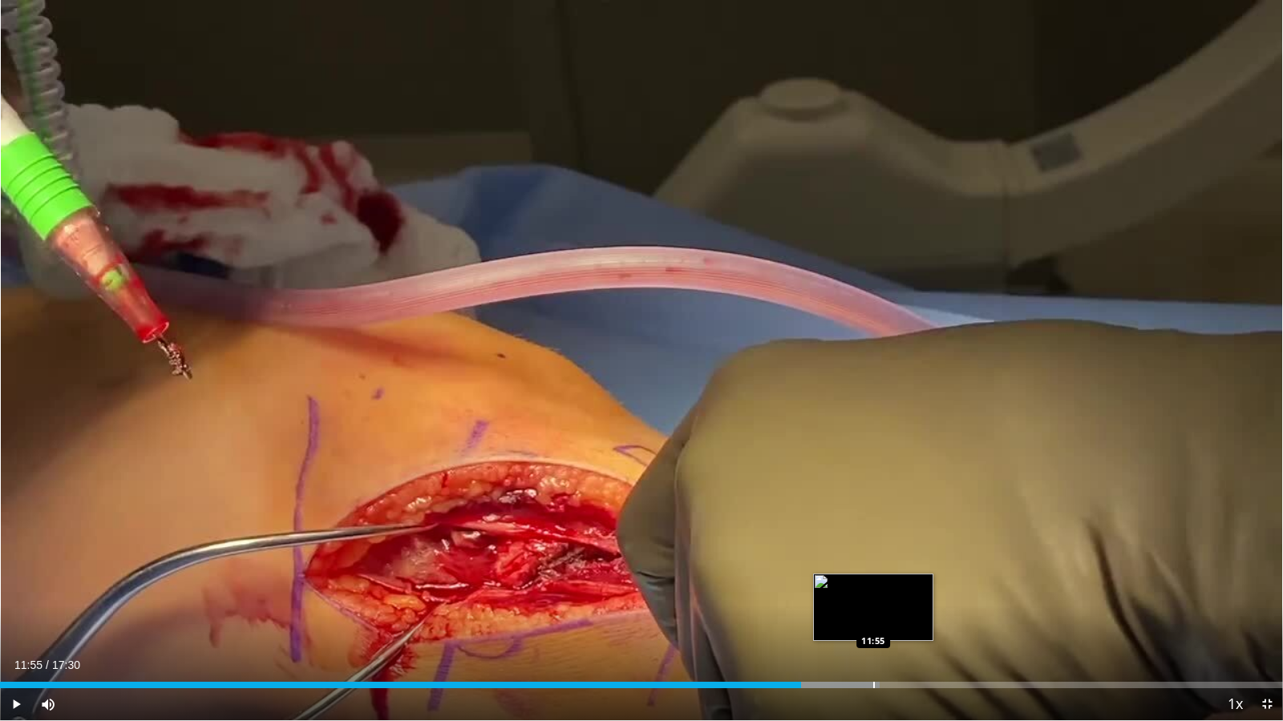
click at [873, 571] on div "Progress Bar" at bounding box center [874, 685] width 2 height 6
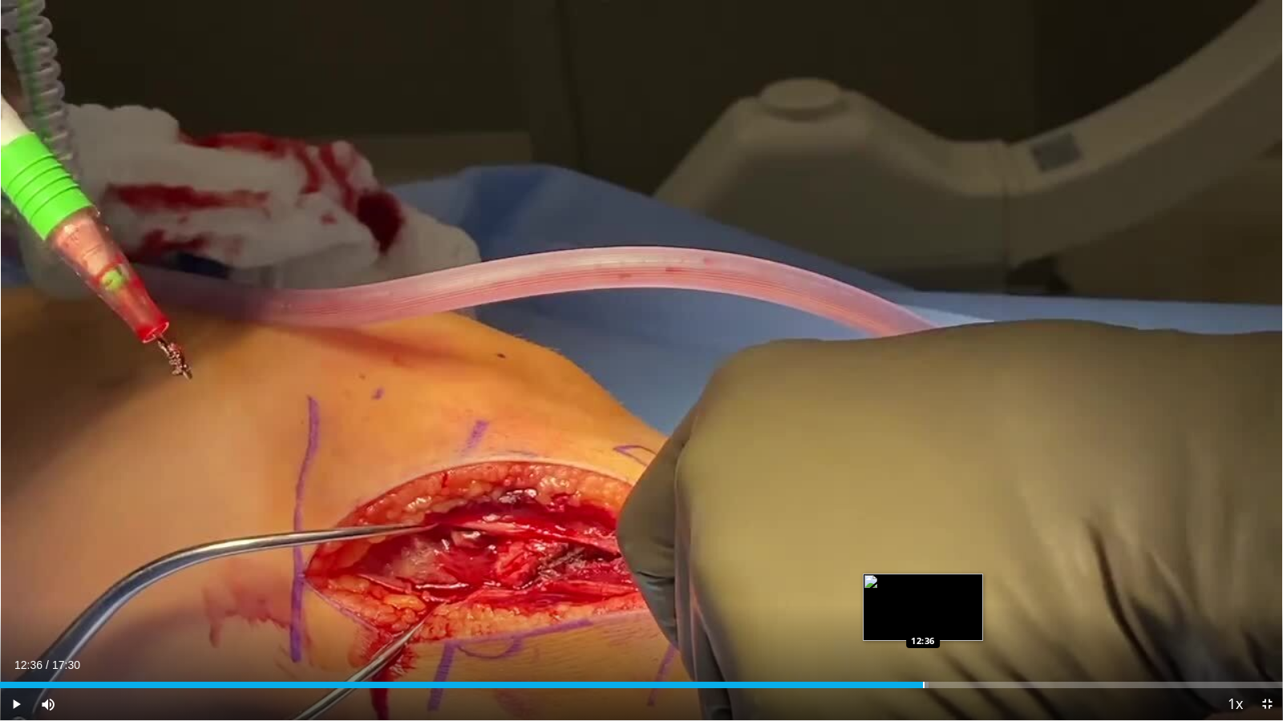
click at [923, 571] on div "Progress Bar" at bounding box center [924, 685] width 2 height 6
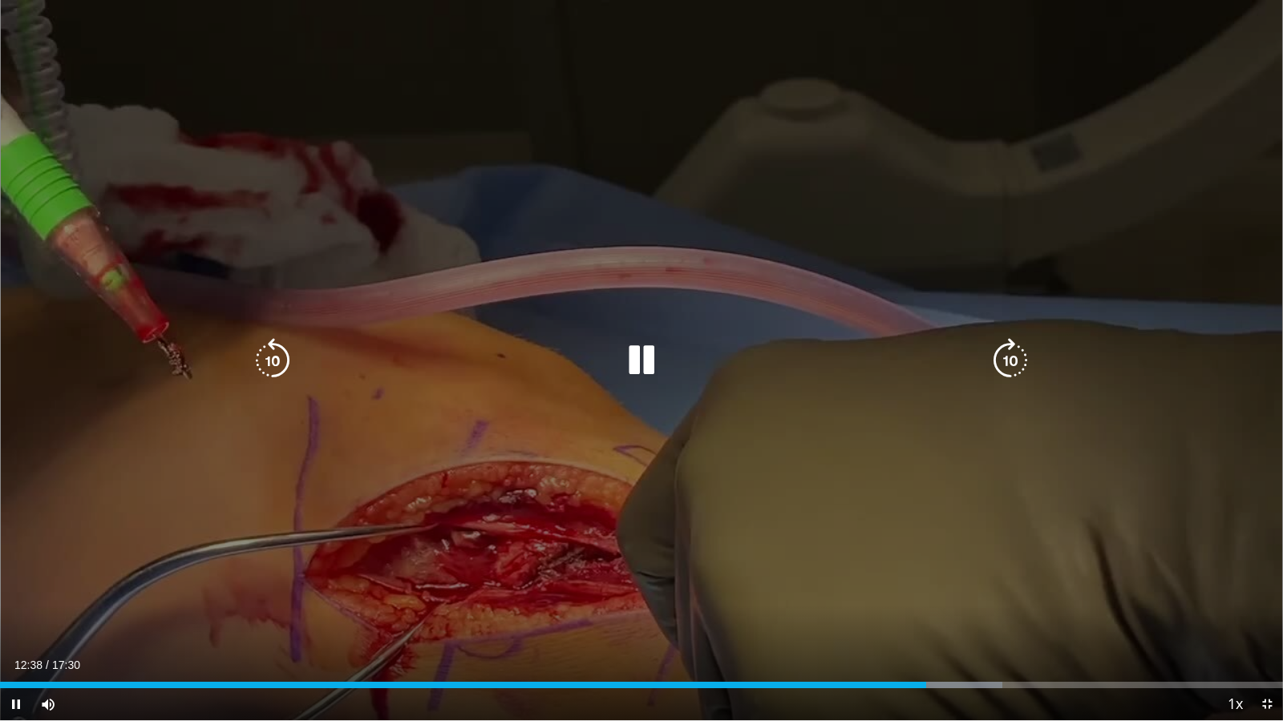
click at [956, 571] on div "Current Time 12:38 / Duration 17:30 Pause Skip Backward Skip Forward Mute 49% L…" at bounding box center [641, 705] width 1283 height 32
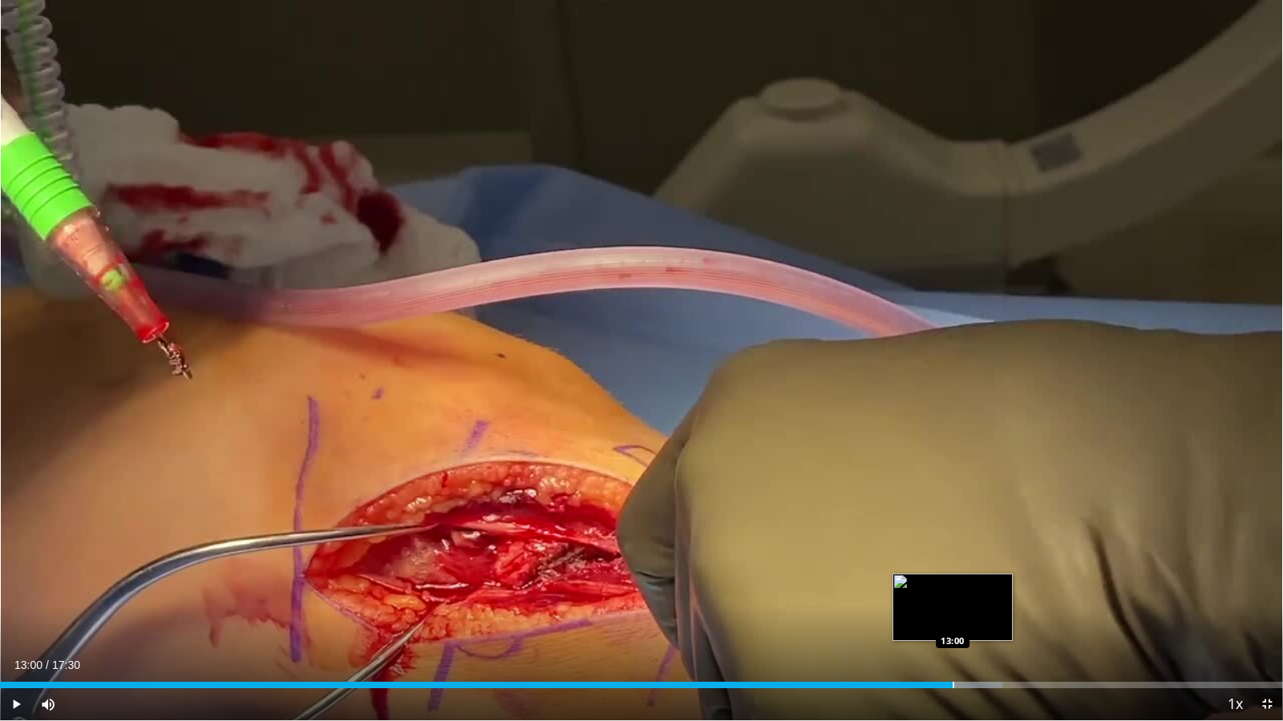
click at [952, 571] on div "Progress Bar" at bounding box center [953, 685] width 2 height 6
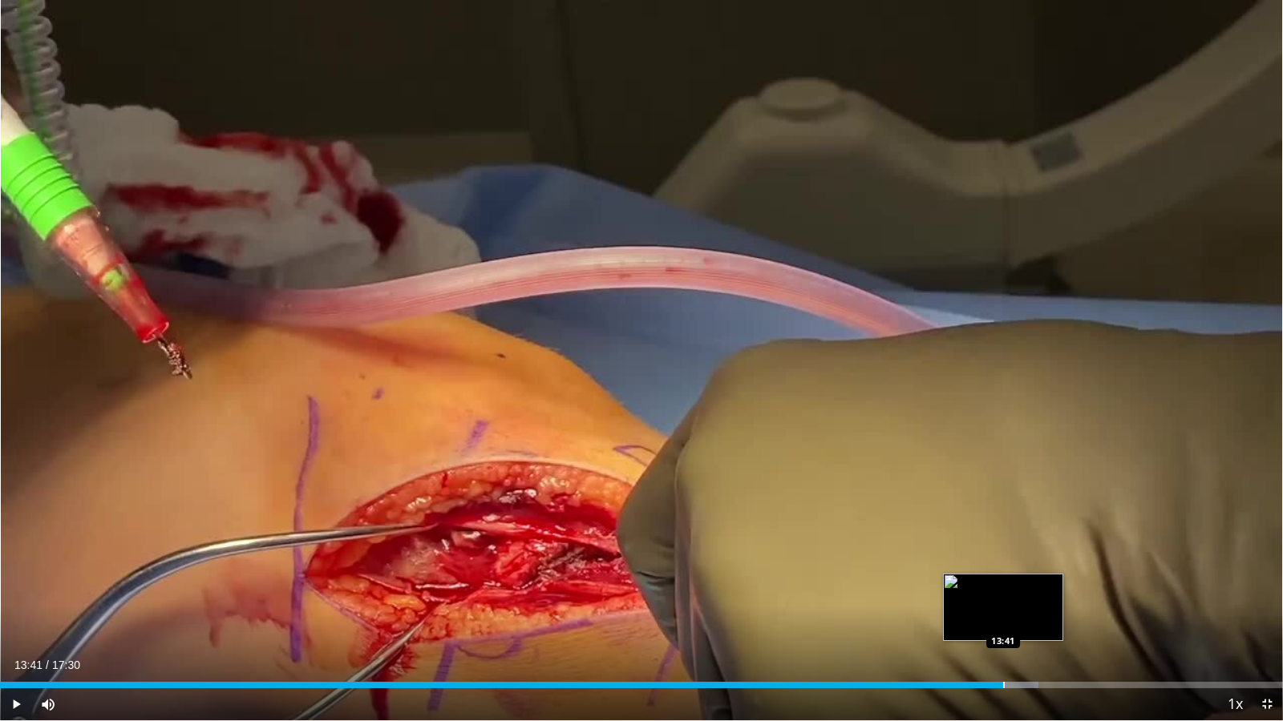
click at [1003, 571] on div "Progress Bar" at bounding box center [1004, 685] width 2 height 6
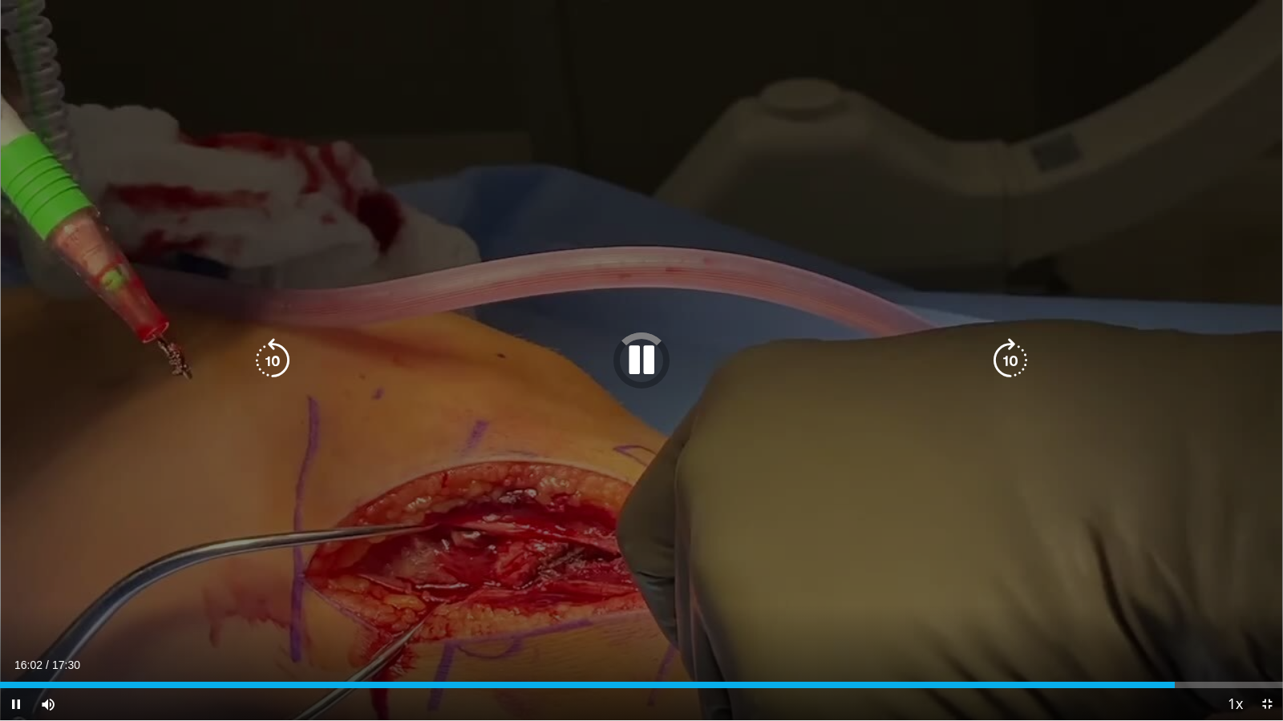
click at [1012, 359] on icon "Video Player" at bounding box center [1010, 360] width 45 height 45
click at [1016, 366] on icon "Video Player" at bounding box center [1010, 360] width 45 height 45
click at [1008, 369] on icon "Video Player" at bounding box center [1010, 360] width 45 height 45
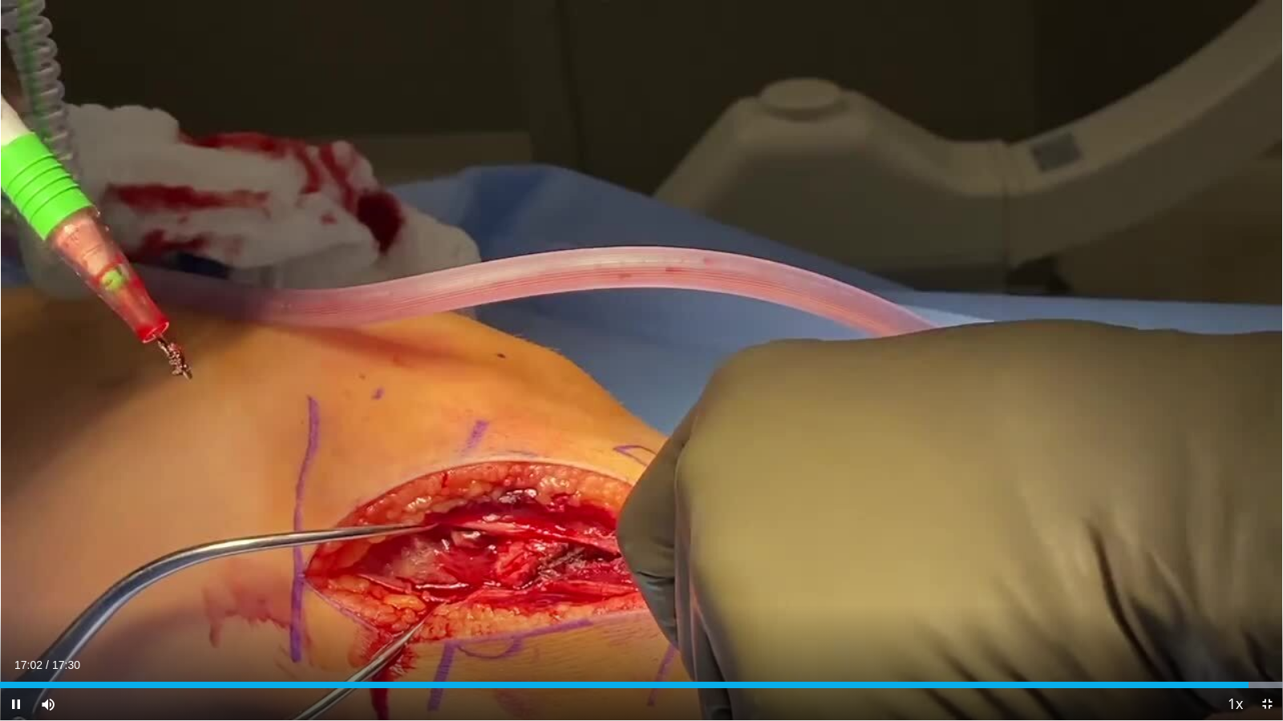
click at [1010, 369] on div "10 seconds Tap to unmute" at bounding box center [641, 360] width 1283 height 721
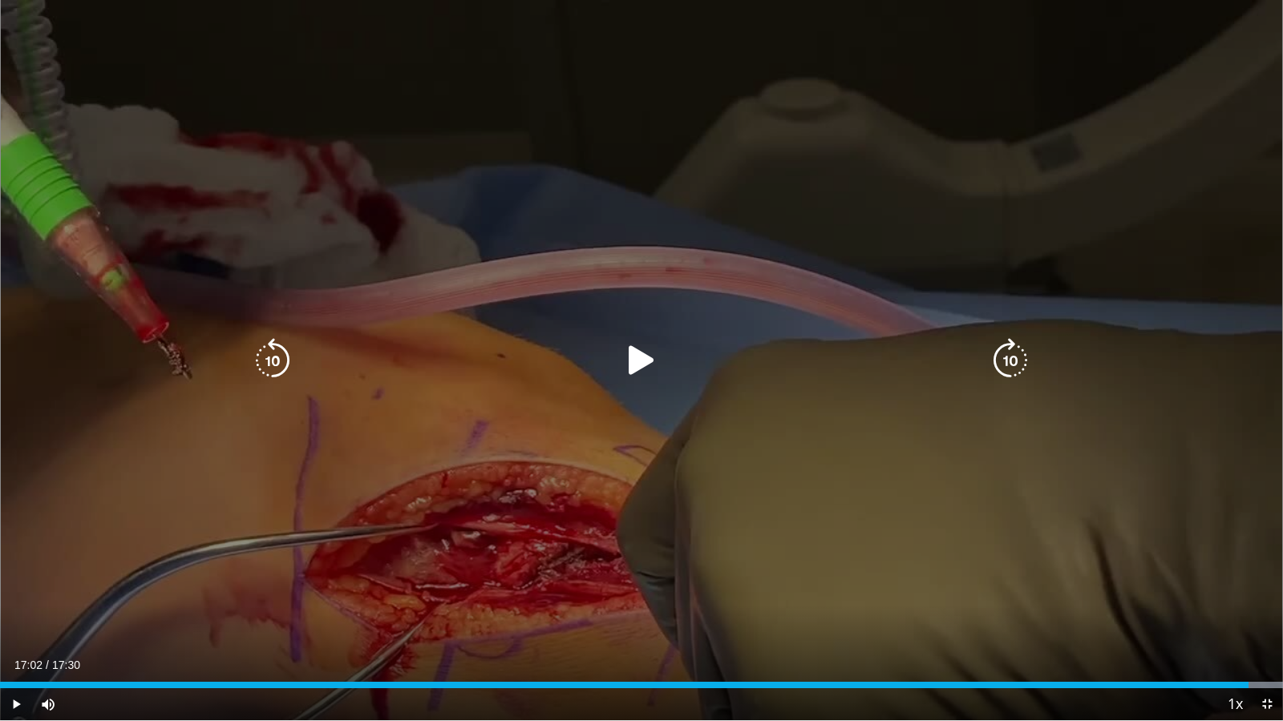
click at [632, 365] on icon "Video Player" at bounding box center [641, 360] width 45 height 45
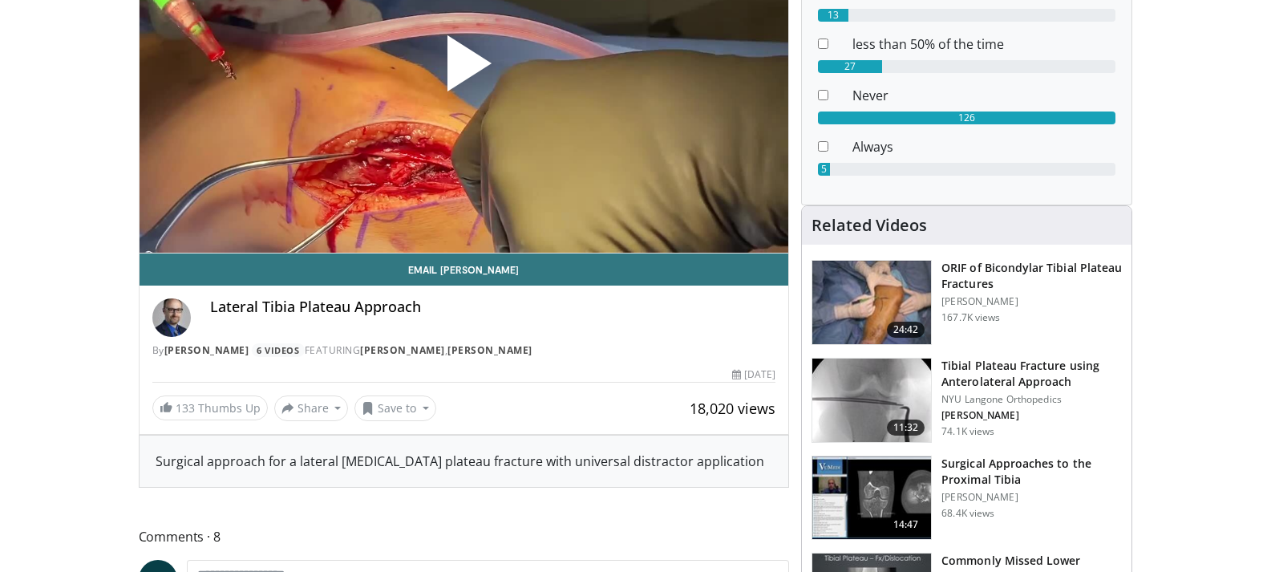
scroll to position [240, 0]
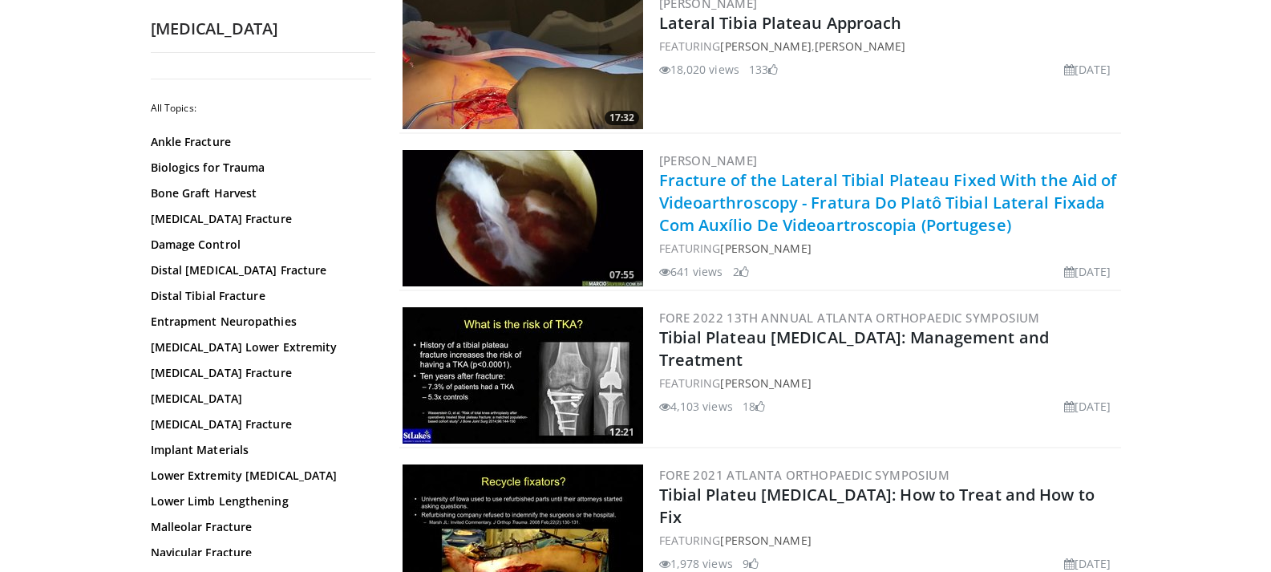
scroll to position [3527, 0]
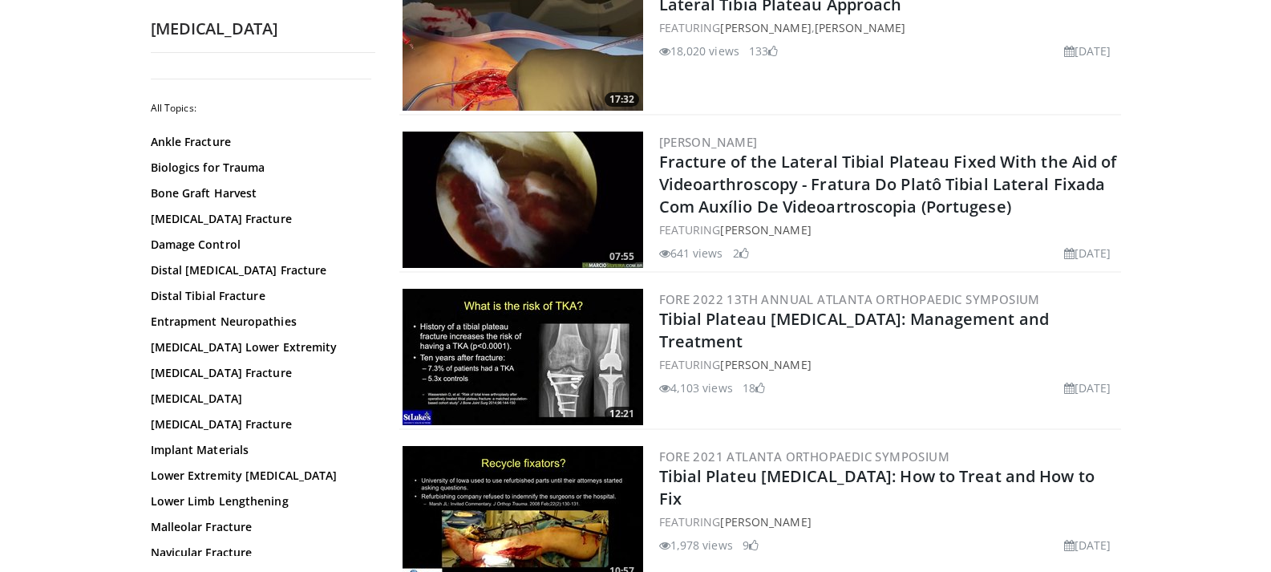
click at [597, 358] on img at bounding box center [522, 357] width 240 height 136
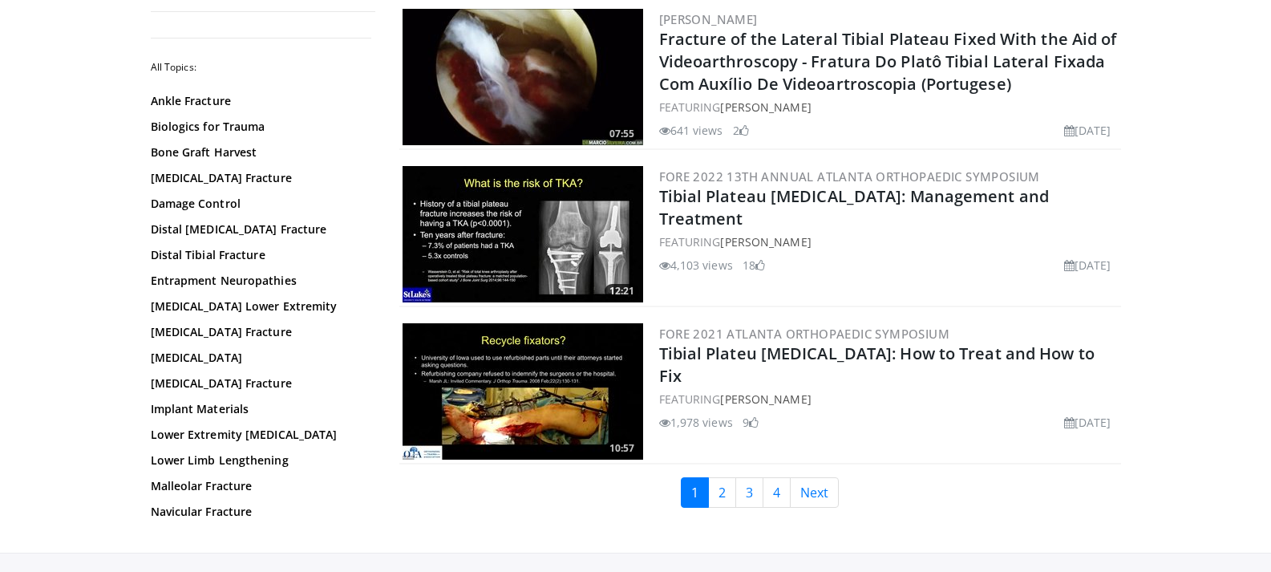
scroll to position [3687, 0]
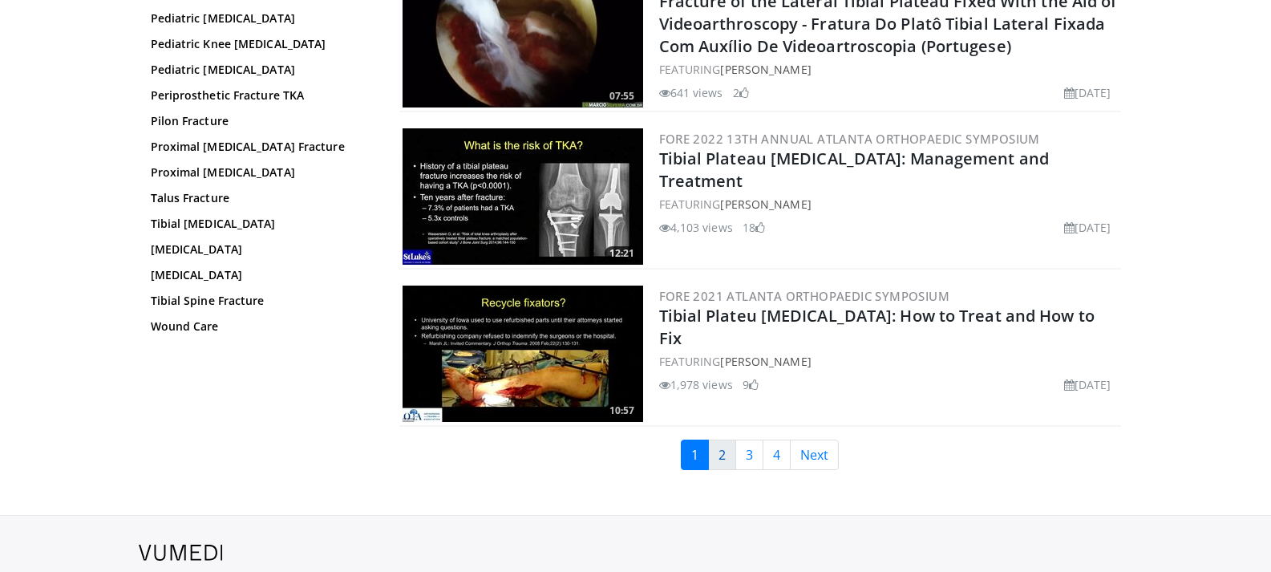
click at [716, 446] on link "2" at bounding box center [722, 454] width 28 height 30
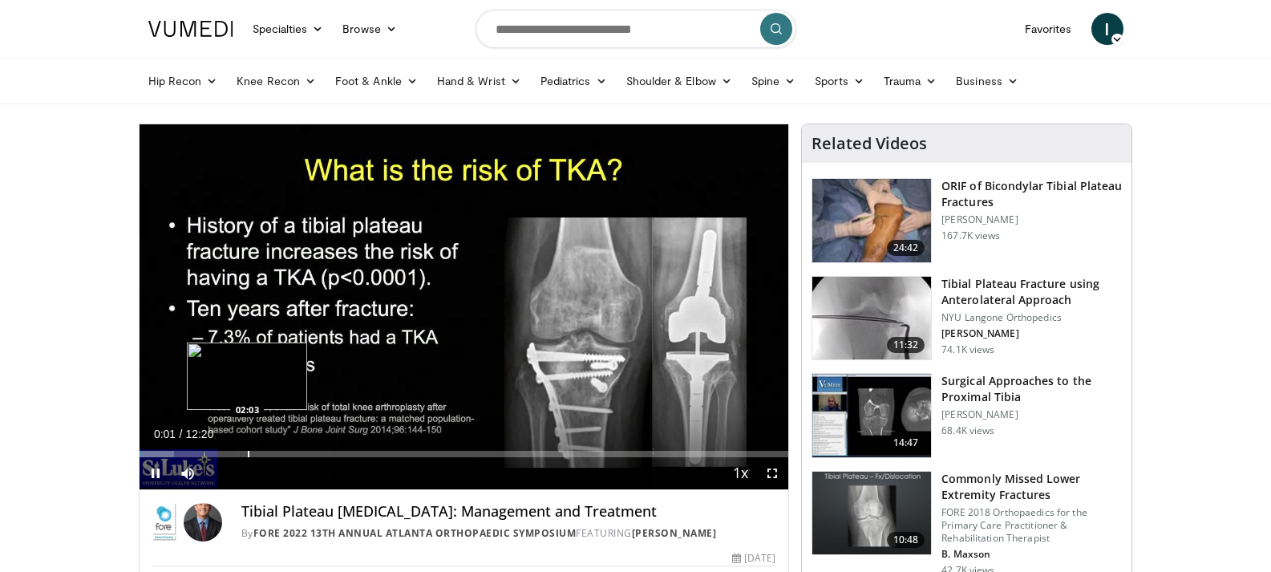
click at [248, 456] on div "Progress Bar" at bounding box center [249, 454] width 2 height 6
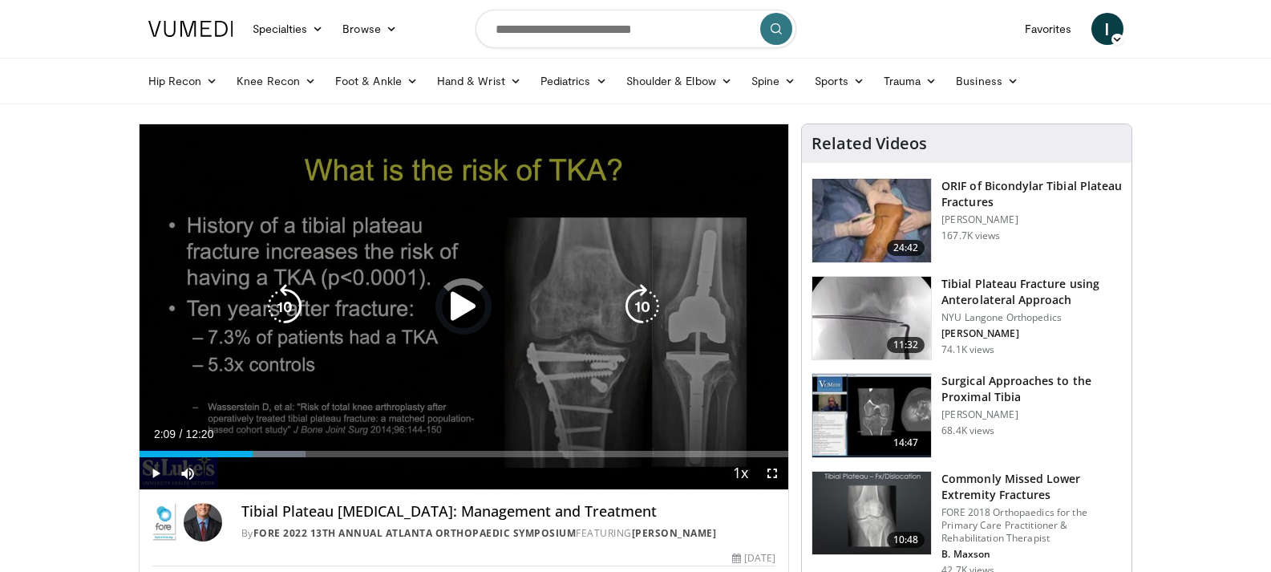
click at [0, 0] on div "Progress Bar" at bounding box center [0, 0] width 0 height 0
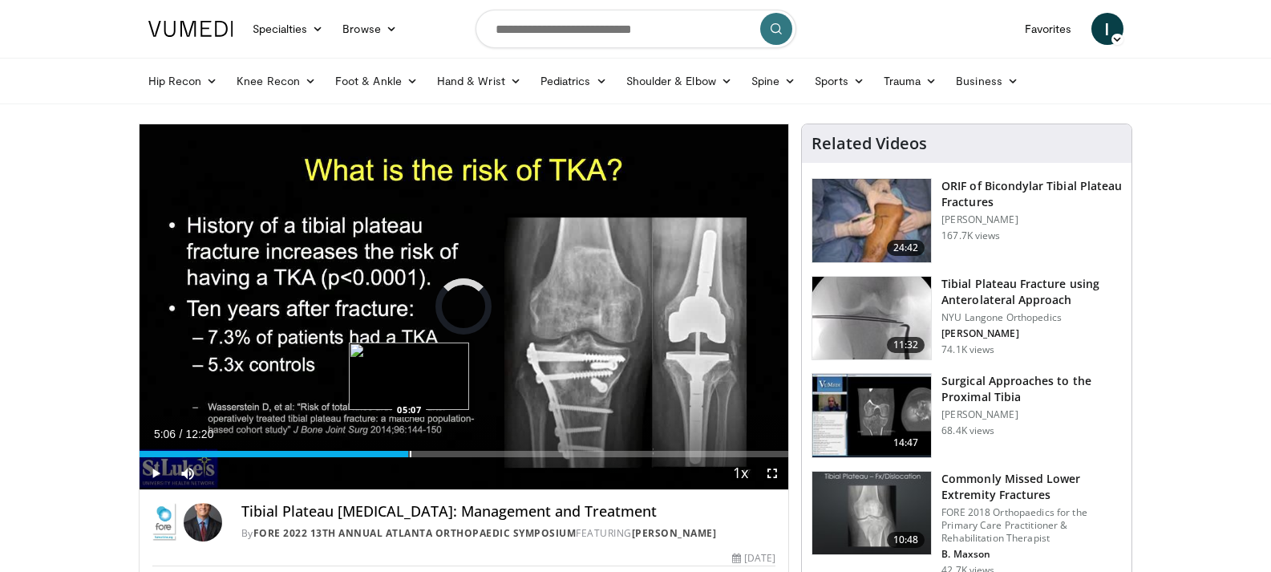
click at [410, 452] on div "Progress Bar" at bounding box center [411, 454] width 2 height 6
click at [468, 453] on div "Progress Bar" at bounding box center [469, 454] width 2 height 6
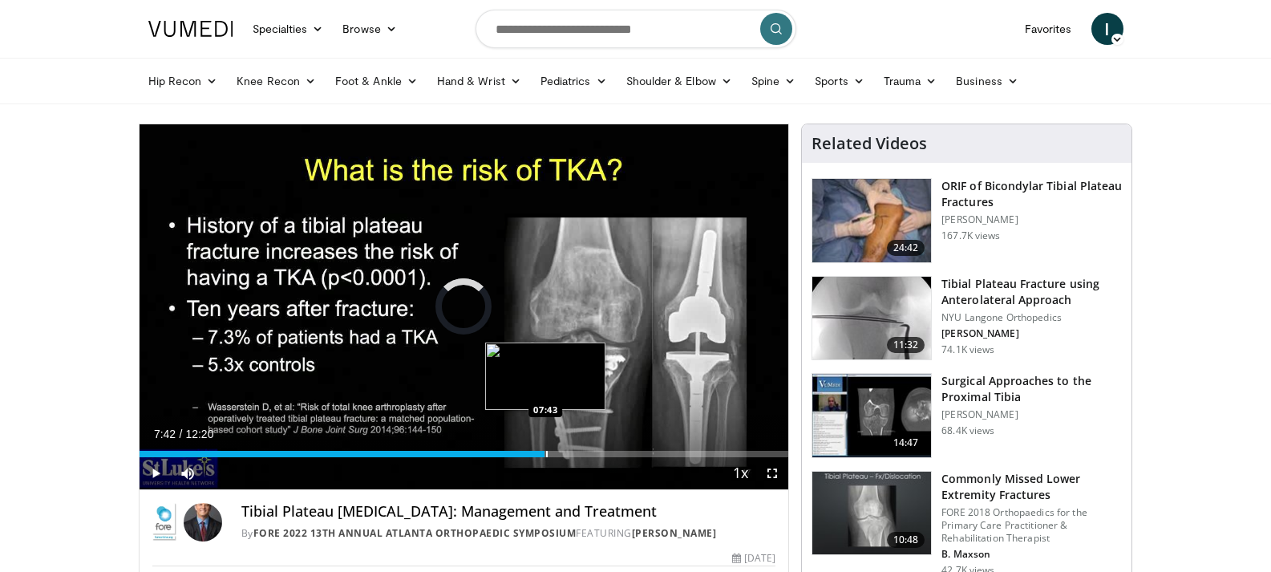
click at [546, 452] on div "Progress Bar" at bounding box center [547, 454] width 2 height 6
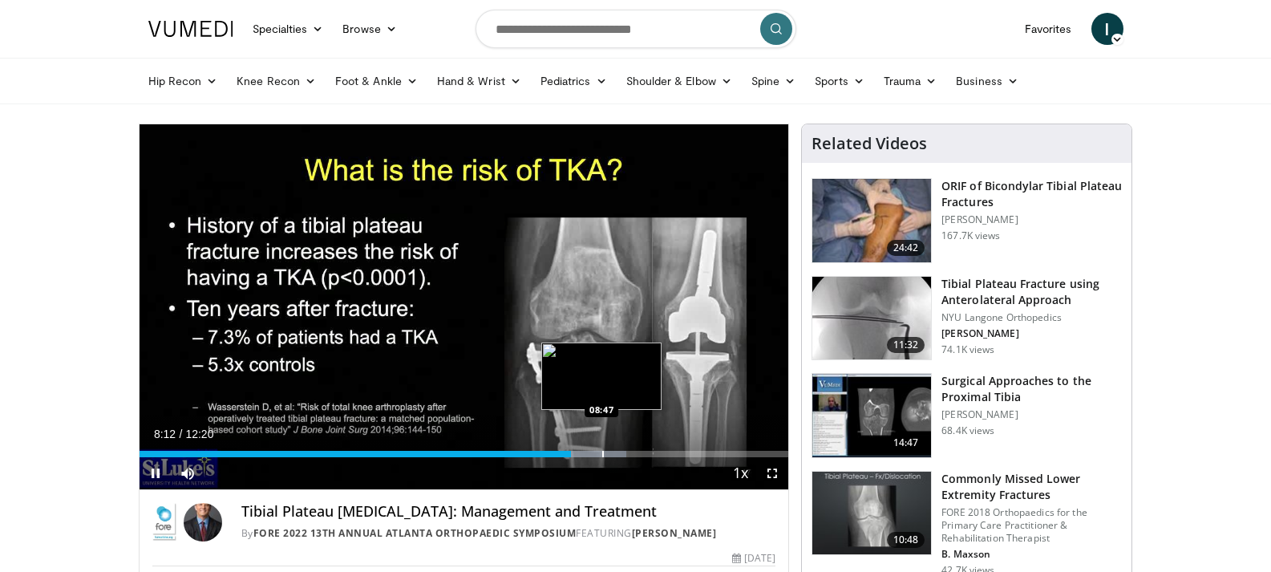
click at [602, 451] on div "Progress Bar" at bounding box center [603, 454] width 2 height 6
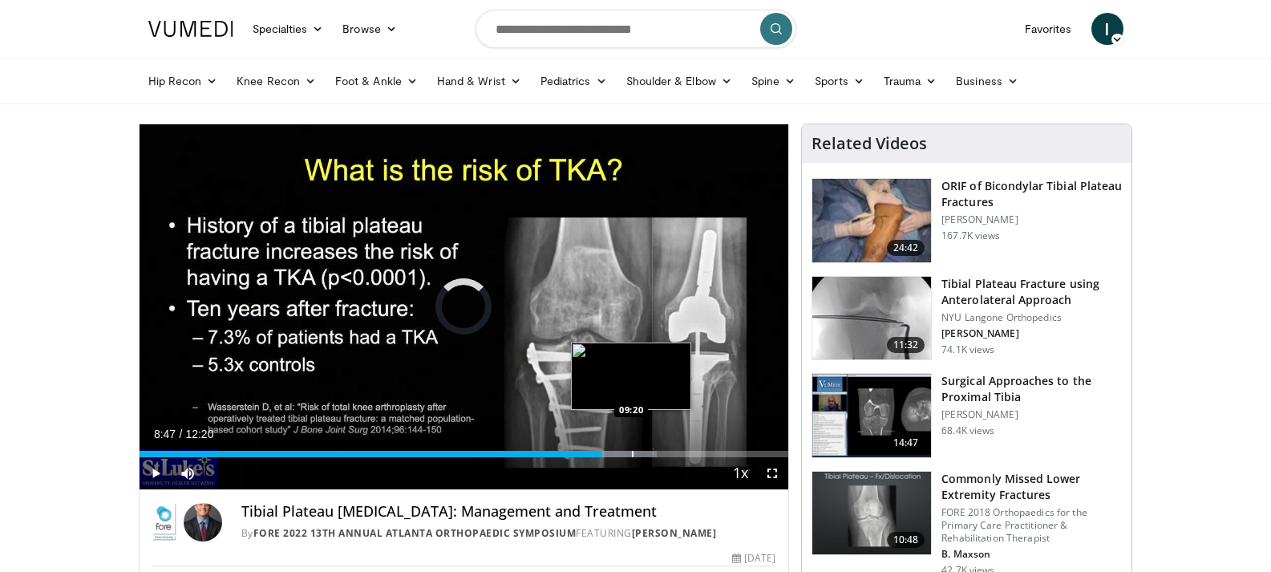
click at [632, 453] on div "Progress Bar" at bounding box center [633, 454] width 2 height 6
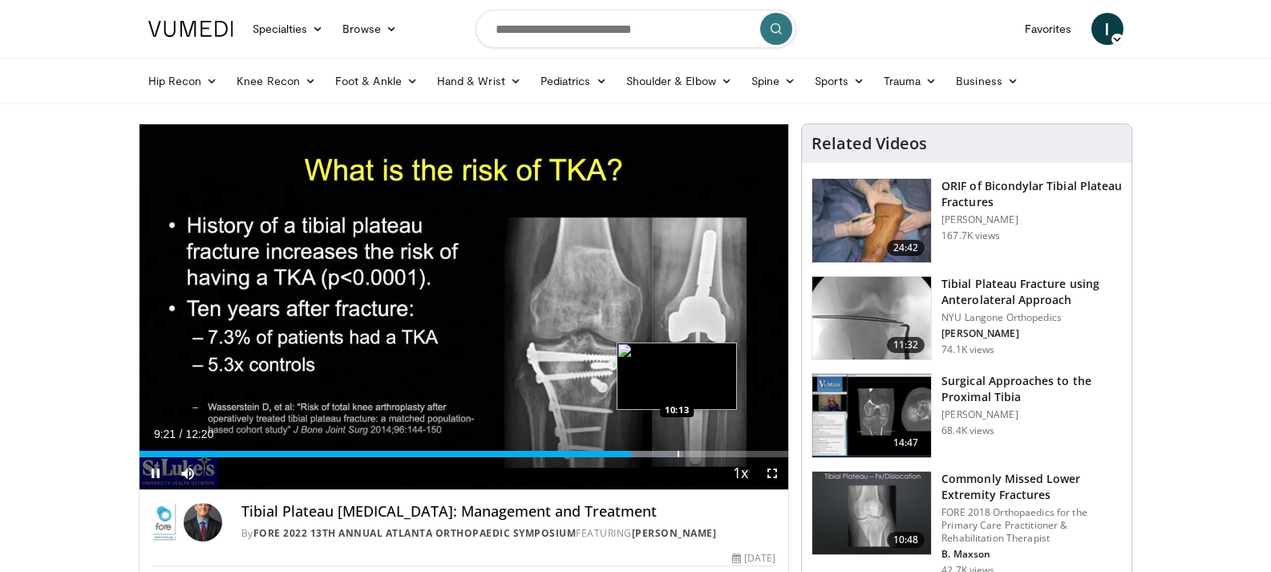
click at [678, 454] on div "Progress Bar" at bounding box center [678, 454] width 2 height 6
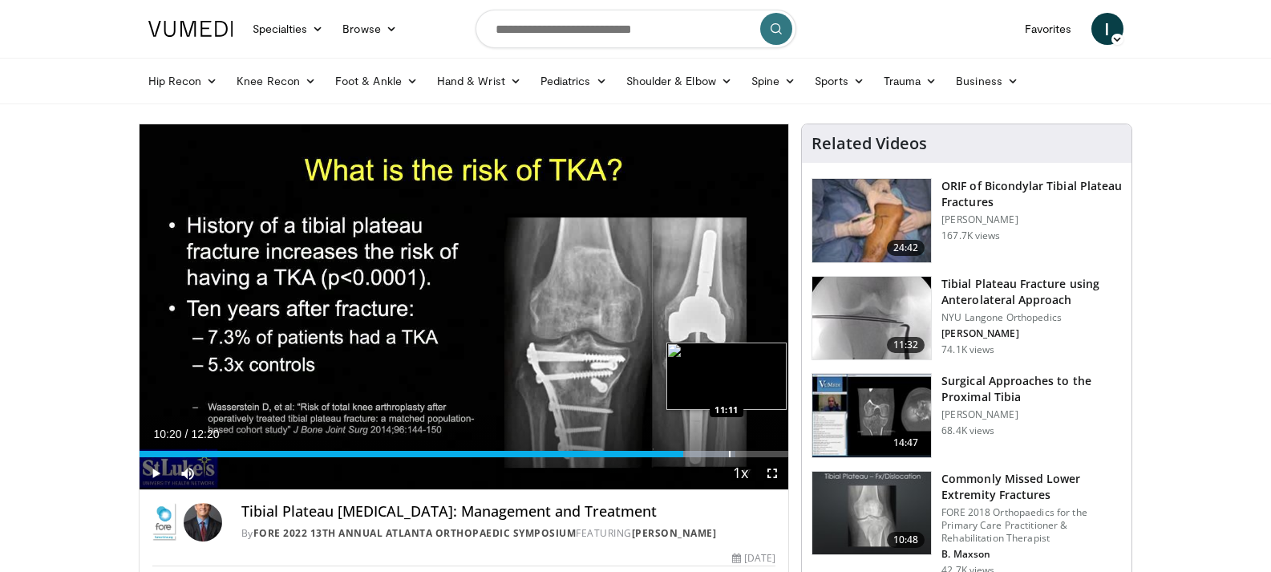
click at [729, 456] on div "Progress Bar" at bounding box center [730, 454] width 2 height 6
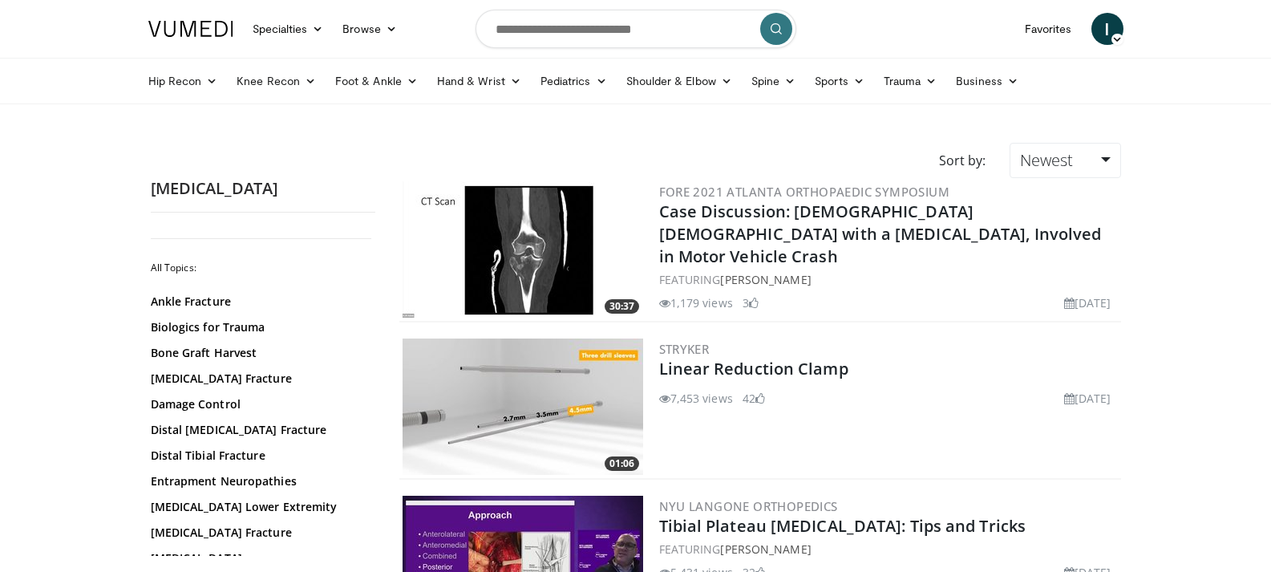
click at [568, 258] on img at bounding box center [522, 249] width 240 height 136
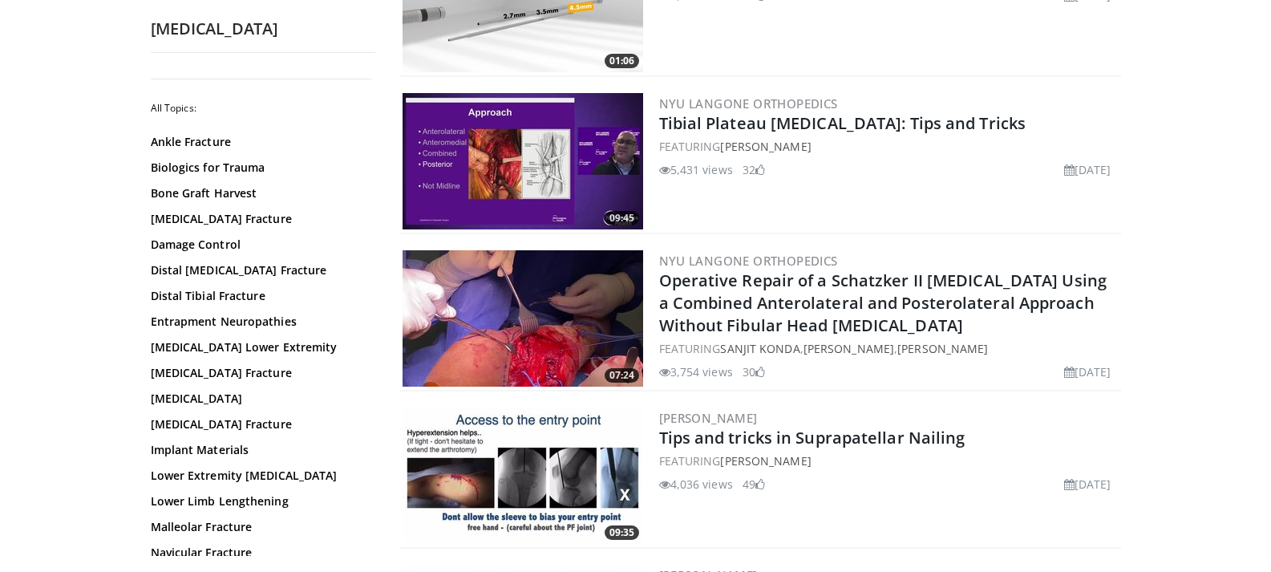
scroll to position [481, 0]
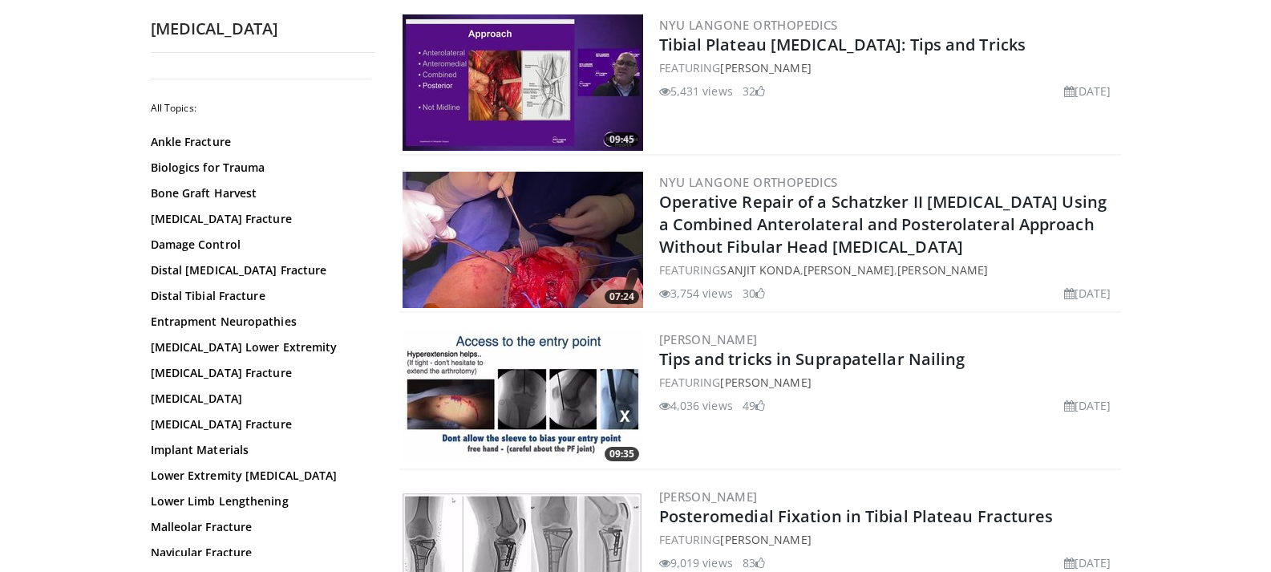
click at [530, 265] on img at bounding box center [522, 240] width 240 height 136
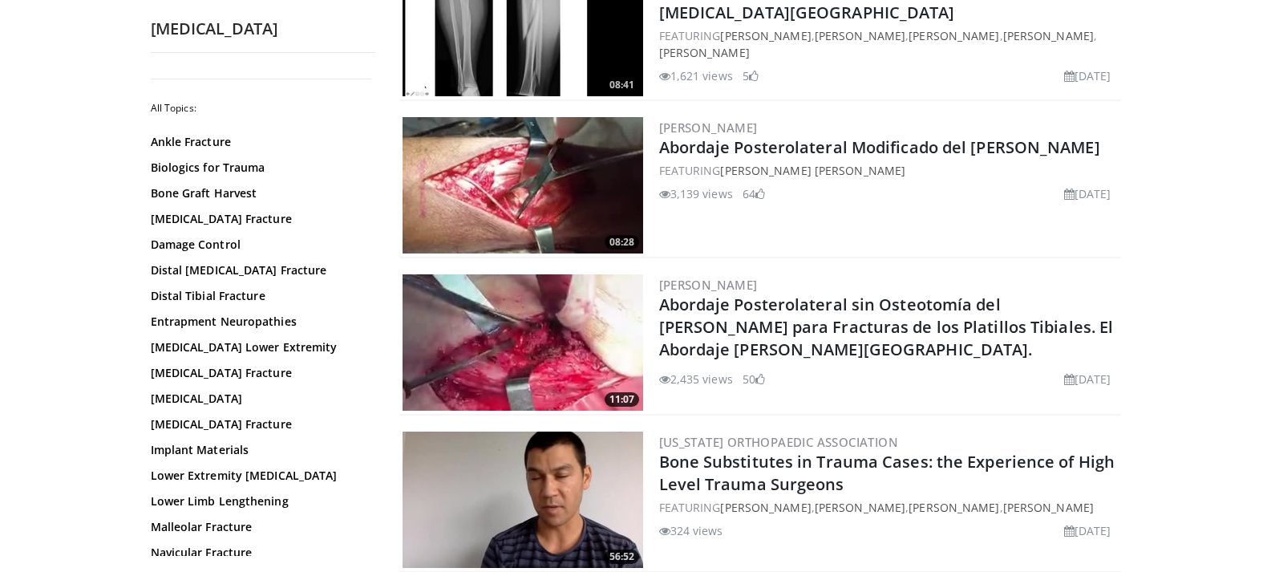
scroll to position [1202, 0]
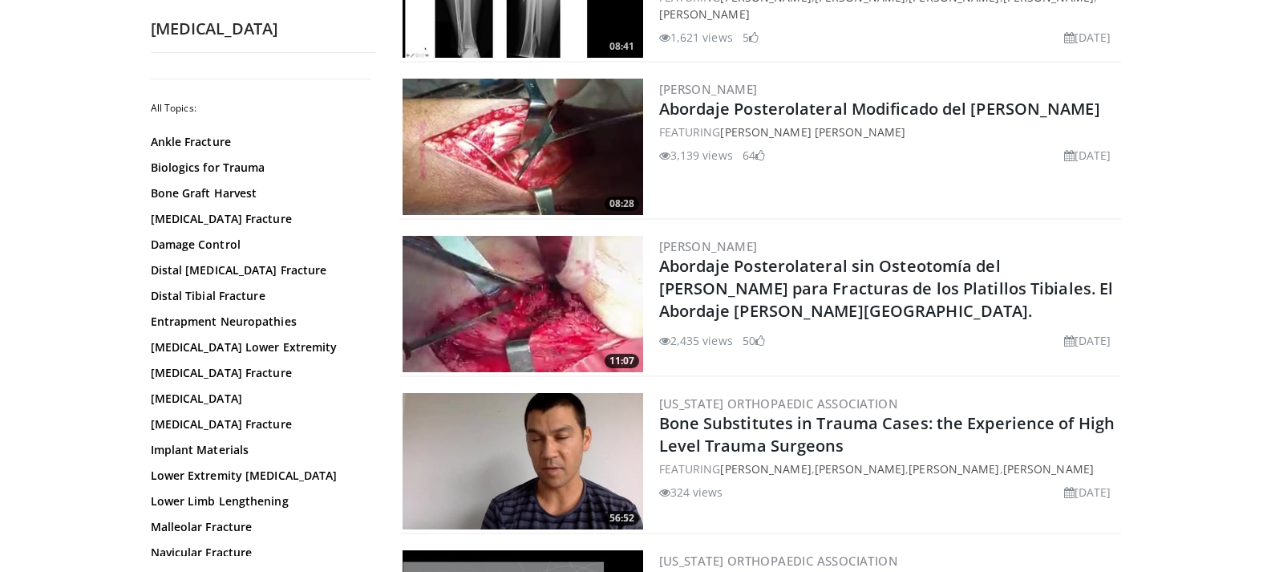
click at [527, 312] on img at bounding box center [522, 304] width 240 height 136
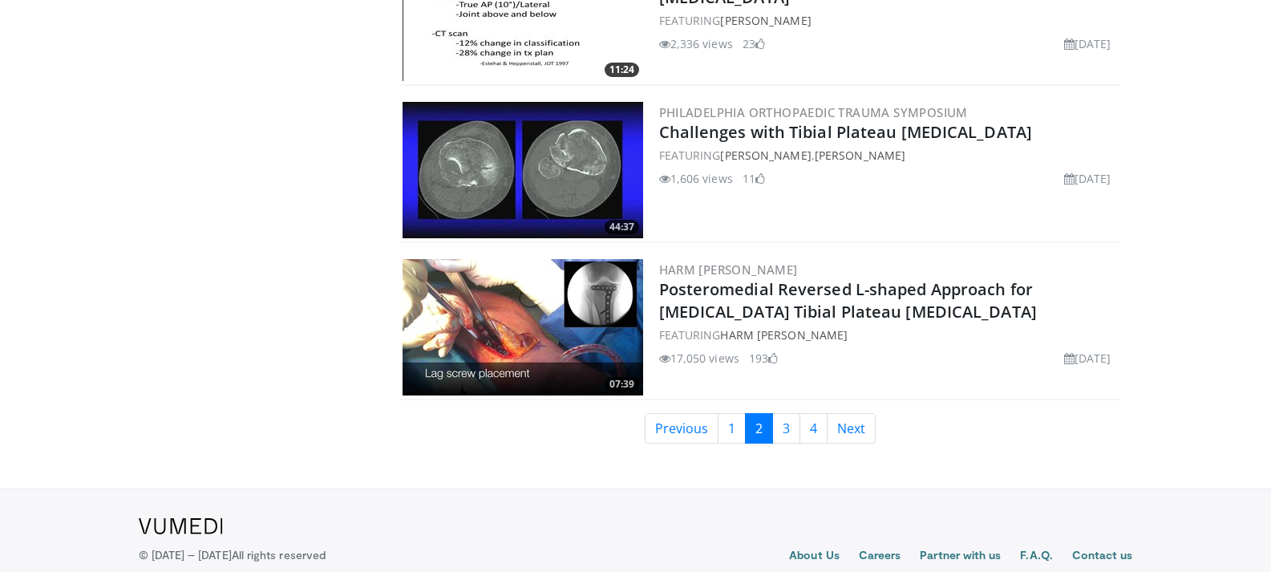
scroll to position [3747, 0]
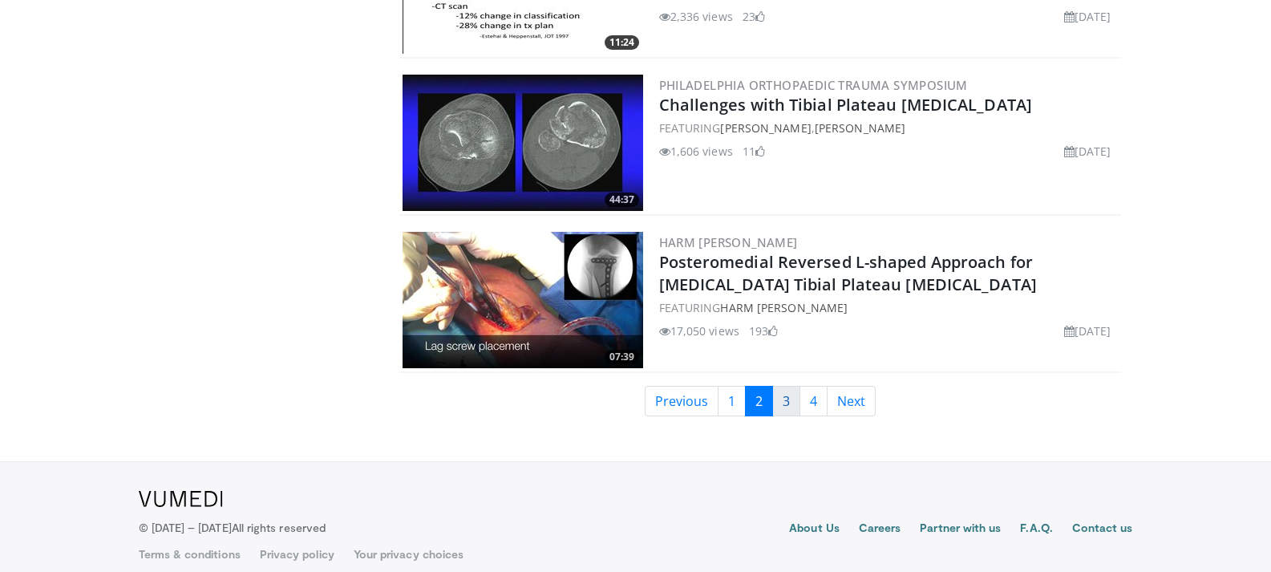
click at [785, 386] on link "3" at bounding box center [786, 401] width 28 height 30
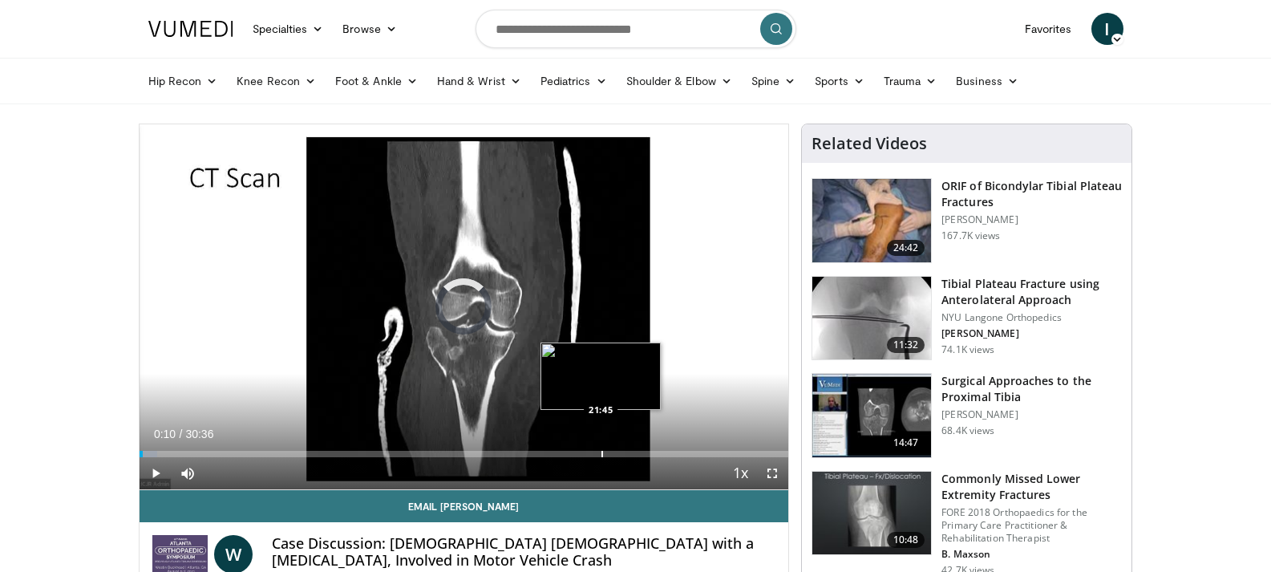
click at [601, 452] on div "Progress Bar" at bounding box center [602, 454] width 2 height 6
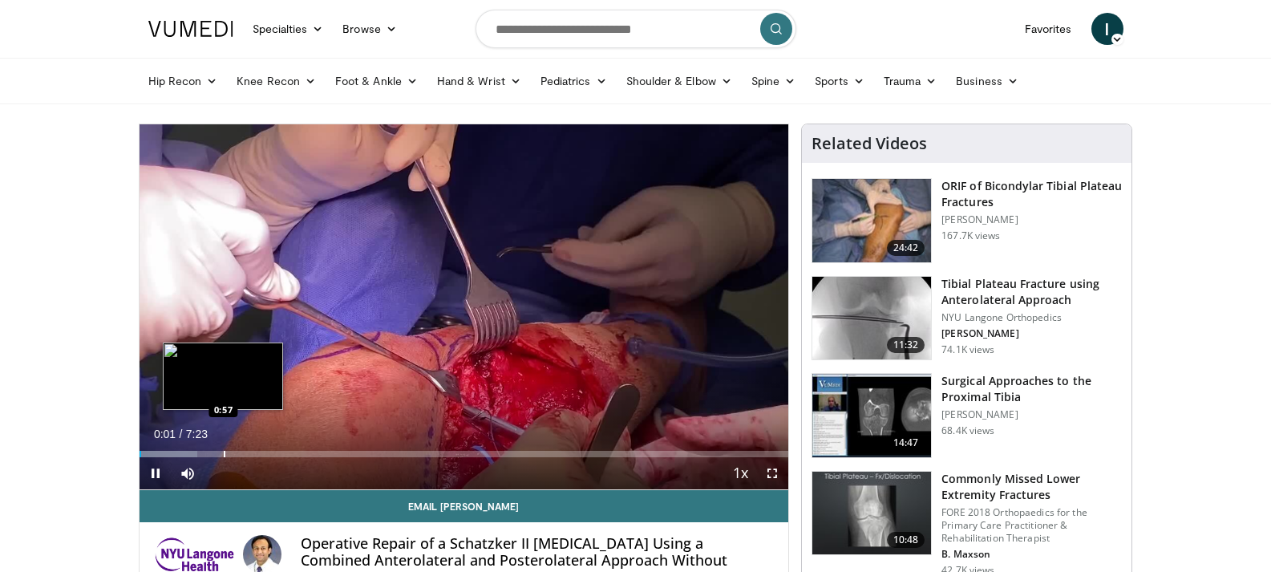
click at [224, 453] on div "Progress Bar" at bounding box center [225, 454] width 2 height 6
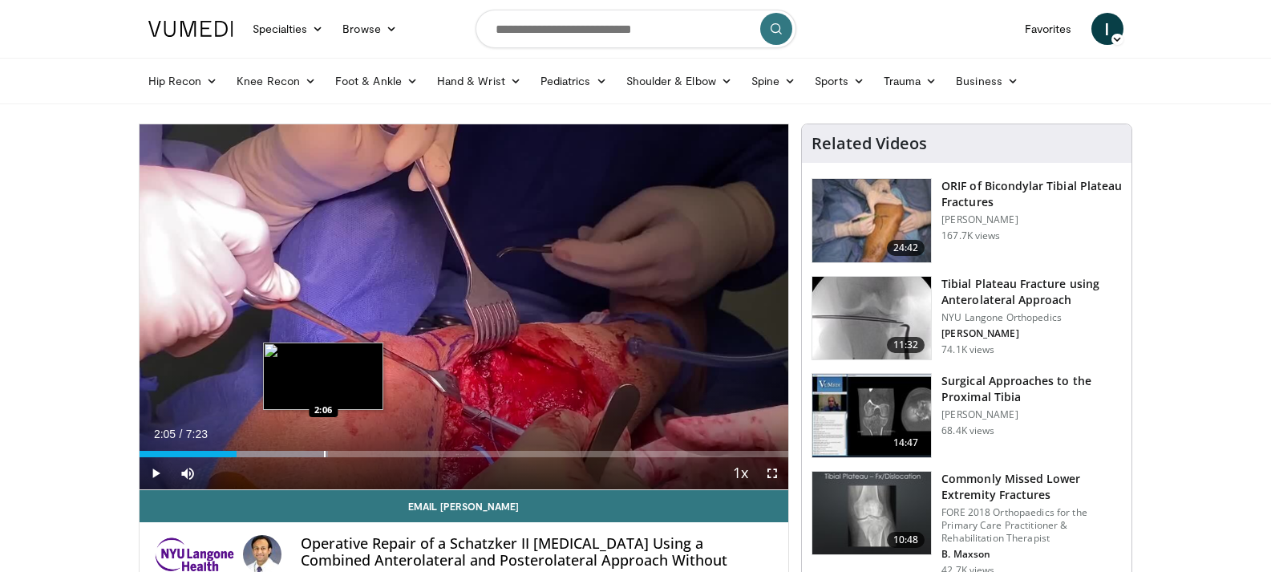
click at [324, 451] on div "Progress Bar" at bounding box center [325, 454] width 2 height 6
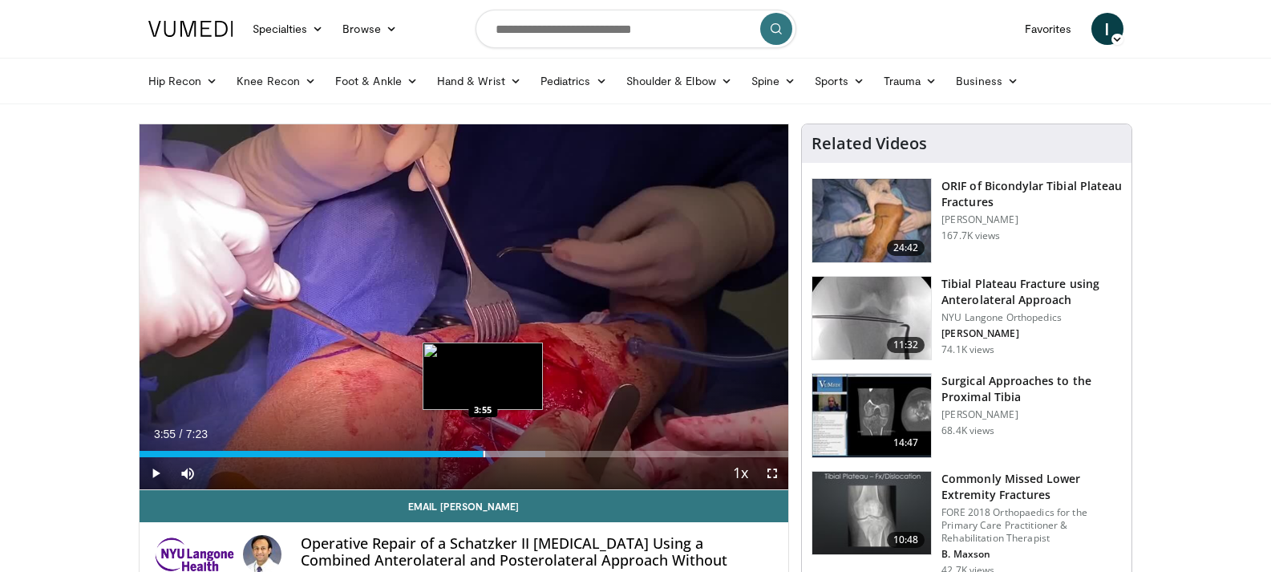
click at [483, 449] on div "Loaded : 62.56% 3:32 3:55" at bounding box center [463, 449] width 649 height 15
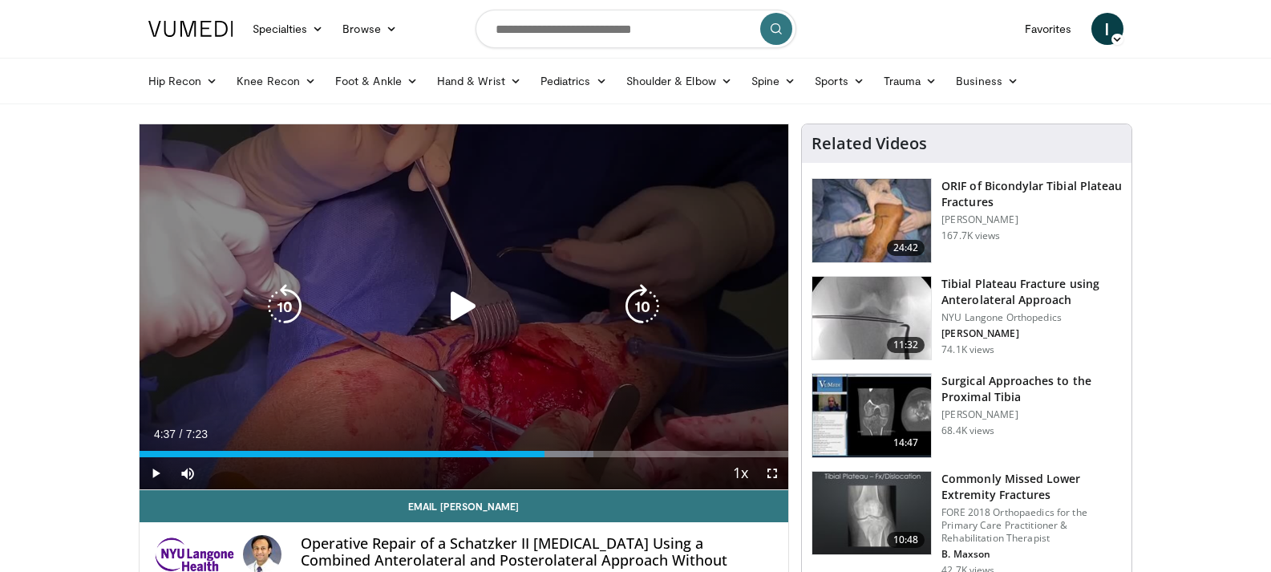
click at [545, 448] on div "Loaded : 69.91% 4:10 4:36" at bounding box center [463, 449] width 649 height 15
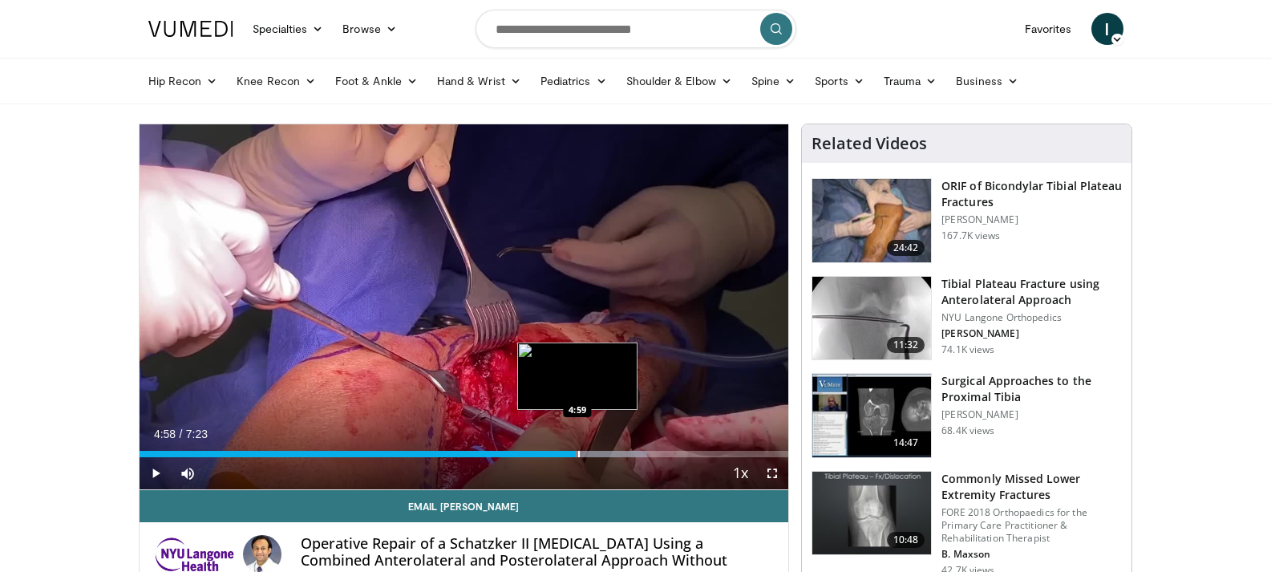
click at [578, 455] on div "Progress Bar" at bounding box center [579, 454] width 2 height 6
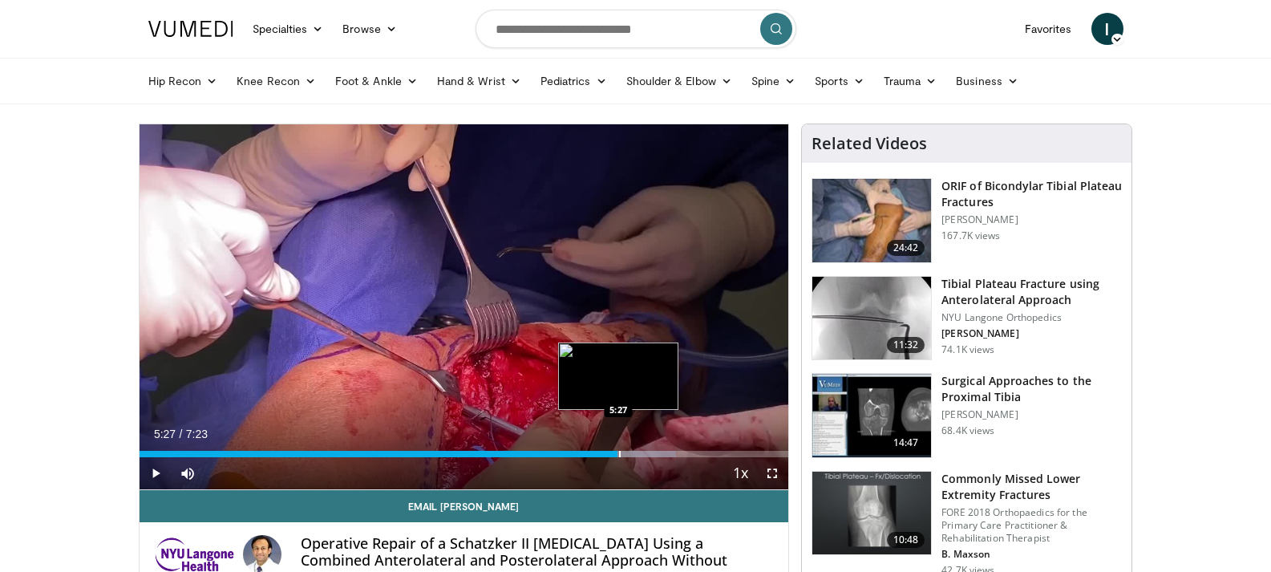
click at [619, 451] on div "Progress Bar" at bounding box center [620, 454] width 2 height 6
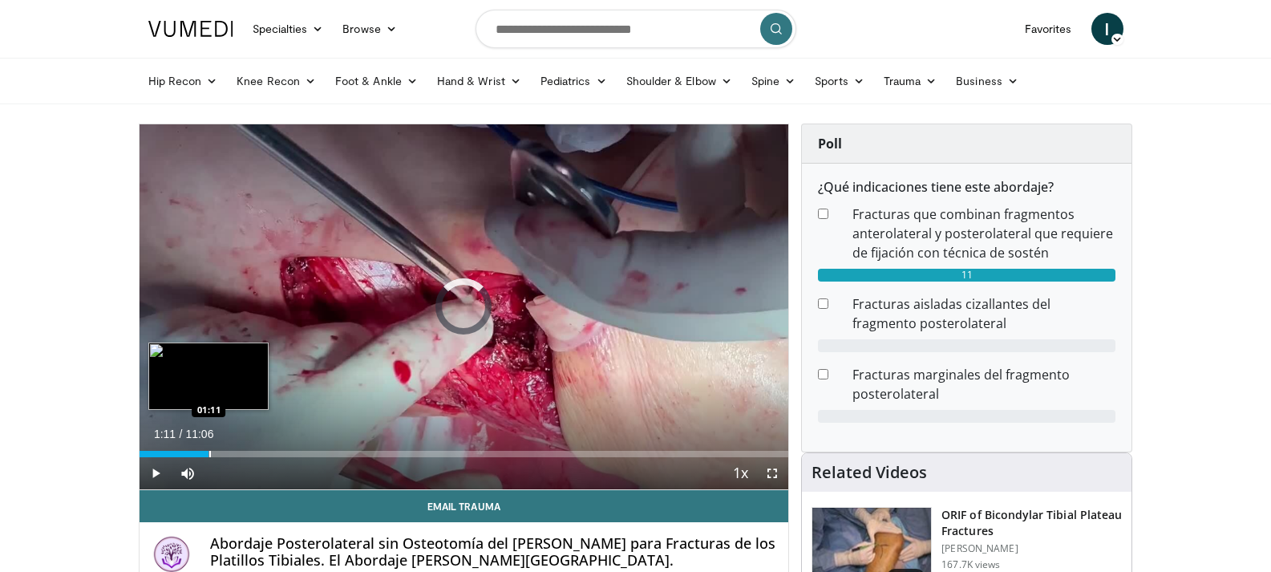
click at [208, 447] on div "Loaded : 5.94% 01:11 01:11" at bounding box center [463, 449] width 649 height 15
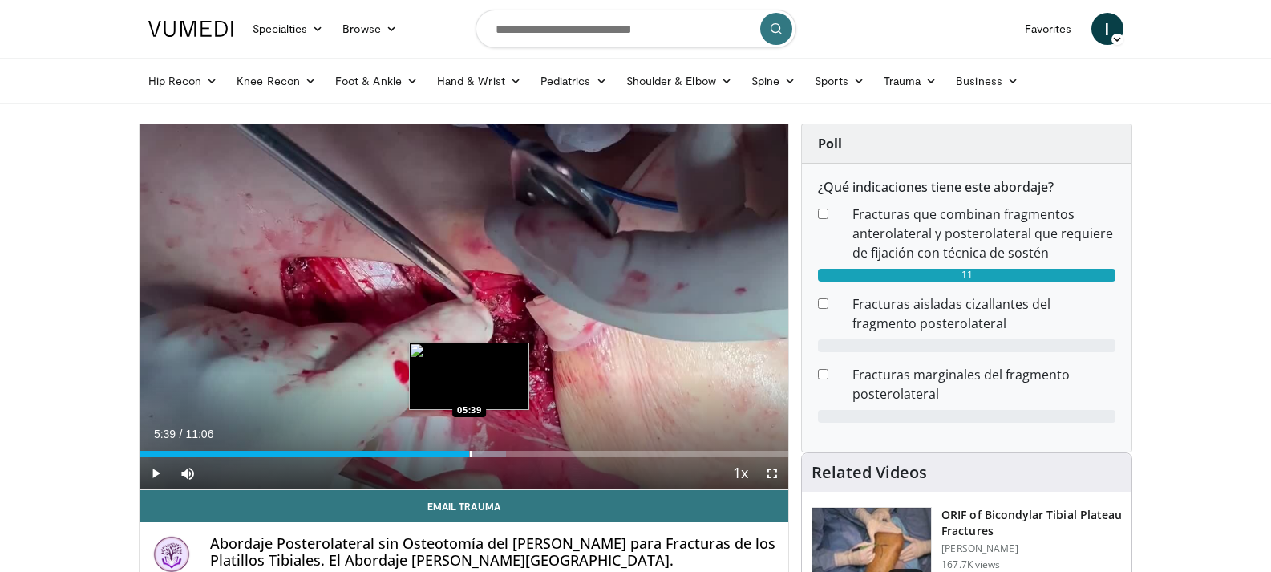
click at [470, 454] on div "Progress Bar" at bounding box center [471, 454] width 2 height 6
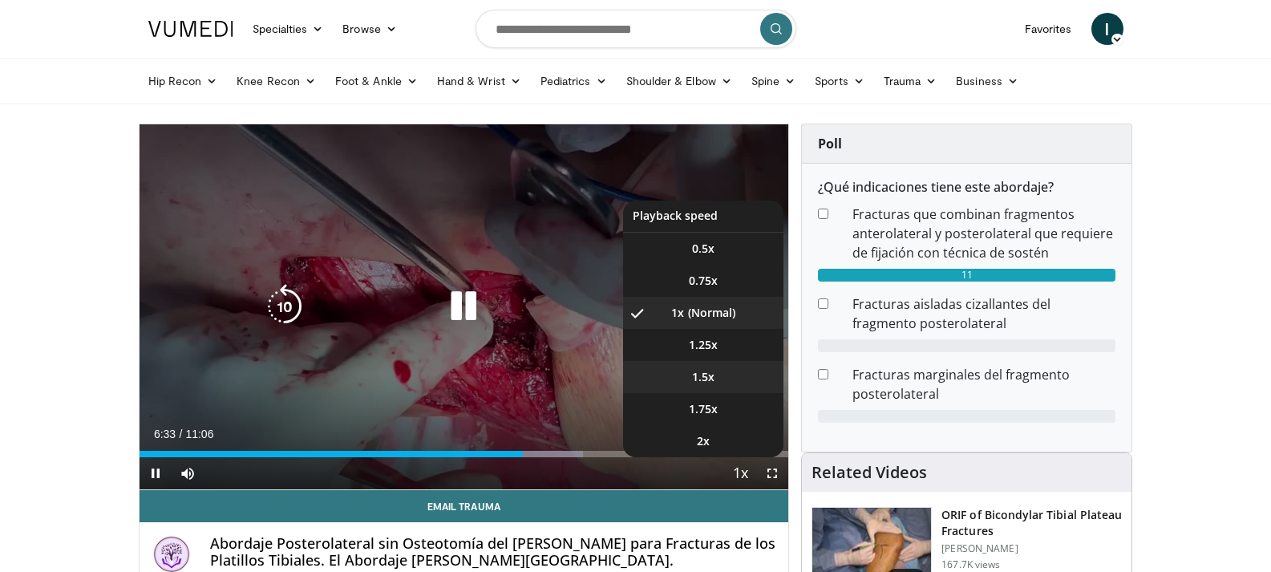
click at [706, 380] on video-js "**********" at bounding box center [463, 307] width 649 height 366
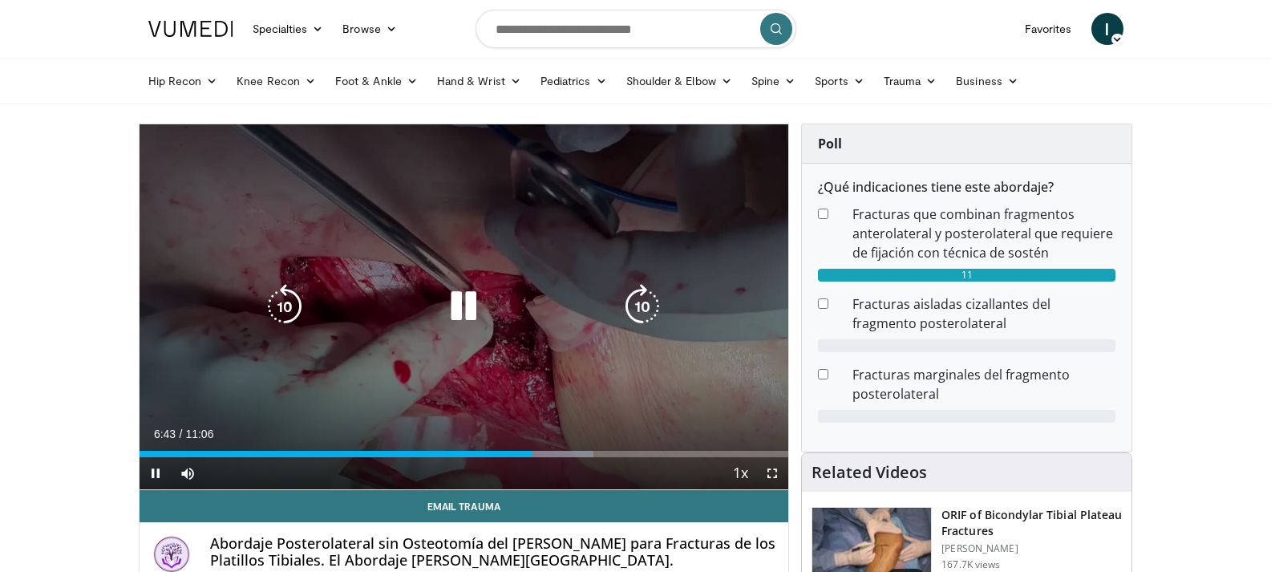
click at [701, 375] on div "10 seconds Tap to unmute" at bounding box center [463, 306] width 649 height 365
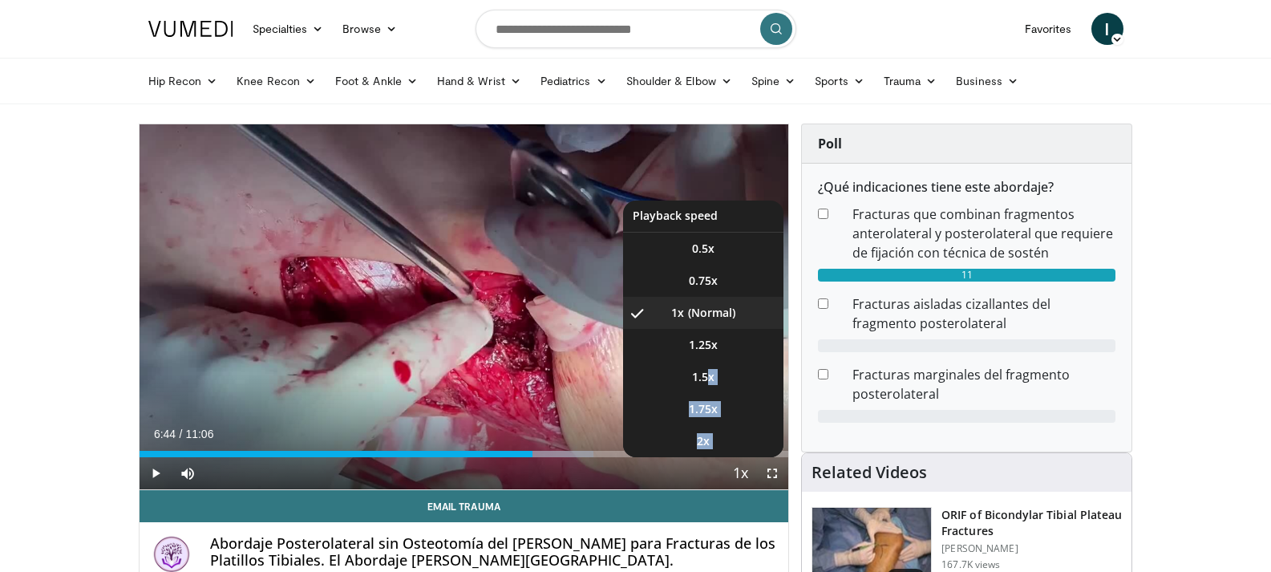
click at [743, 471] on span "Video Player" at bounding box center [740, 474] width 22 height 32
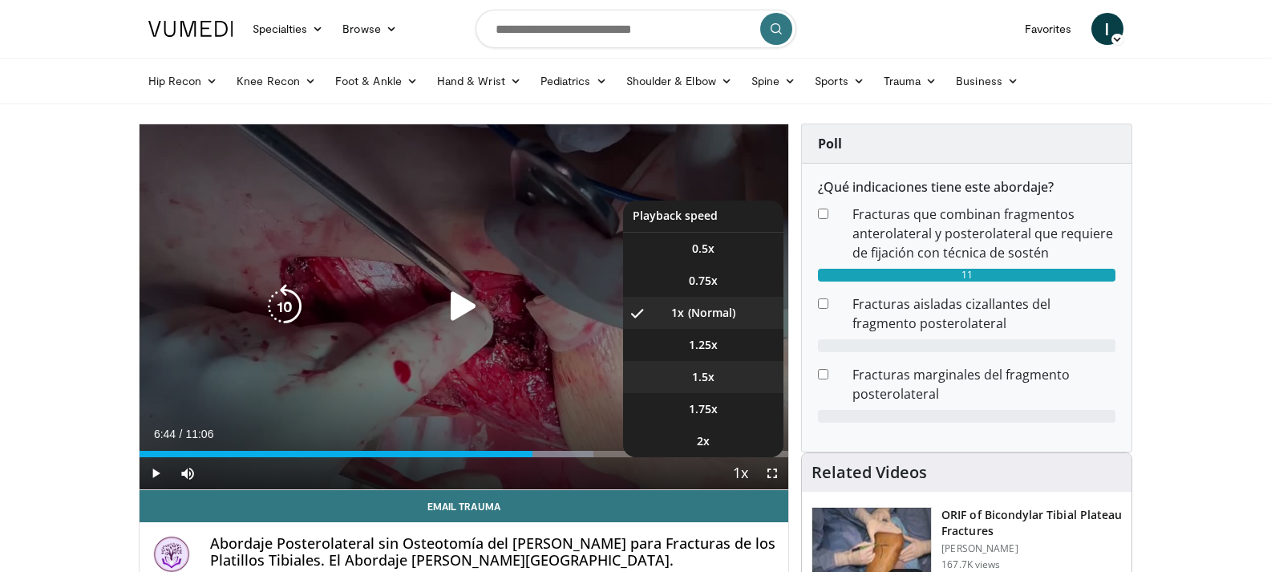
click at [693, 374] on span "1.5x" at bounding box center [703, 377] width 22 height 16
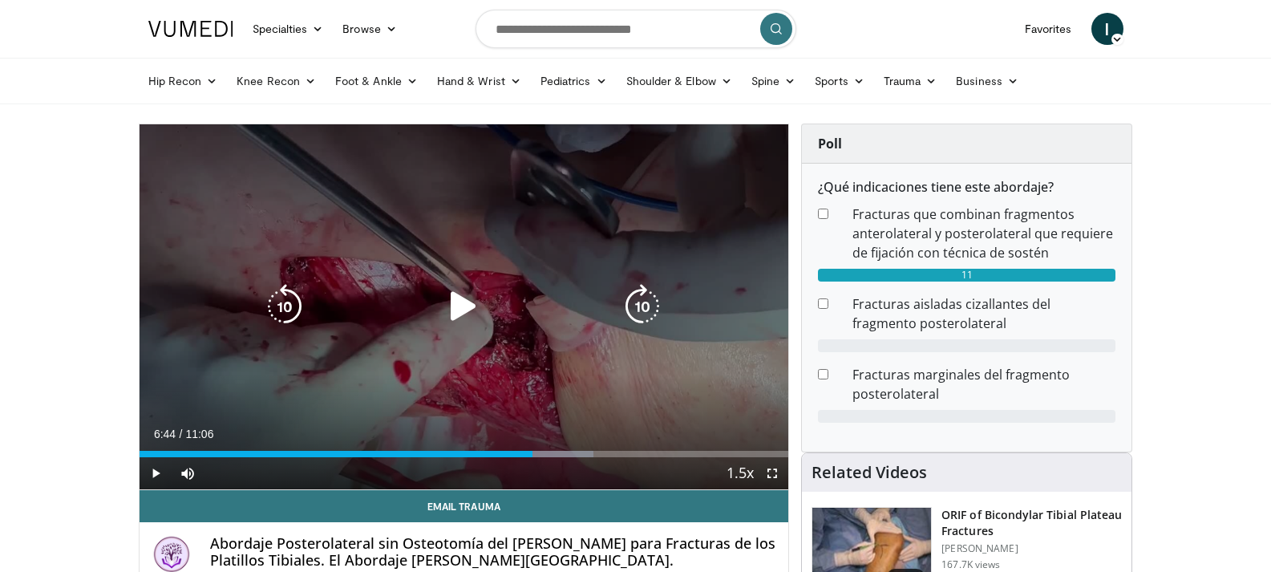
click at [463, 304] on icon "Video Player" at bounding box center [463, 306] width 45 height 45
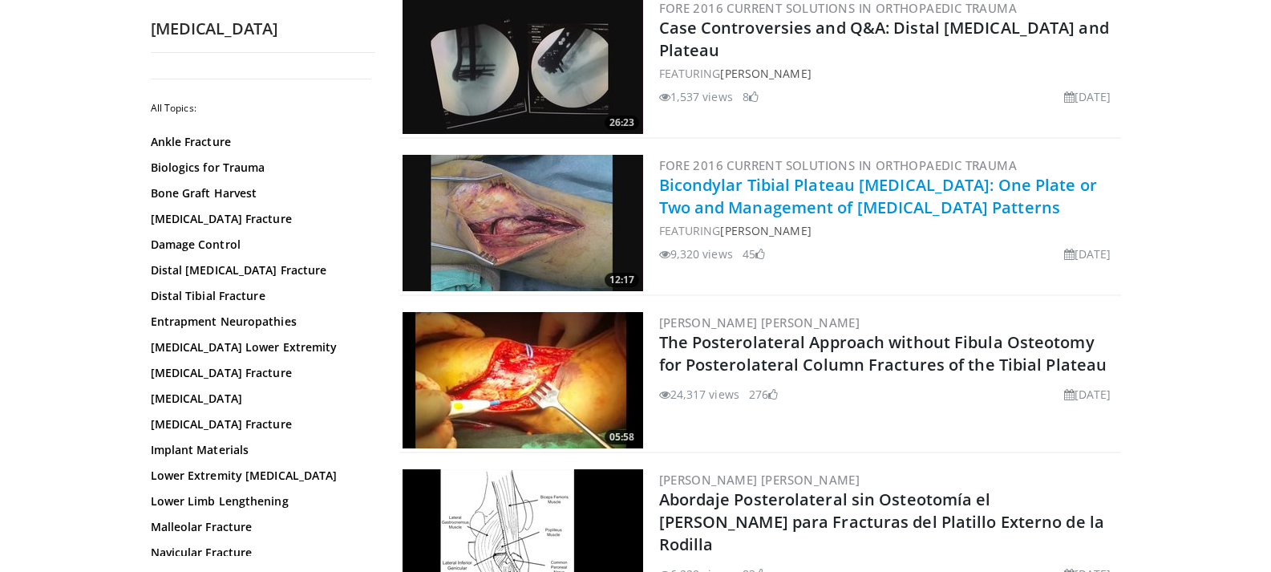
scroll to position [1443, 0]
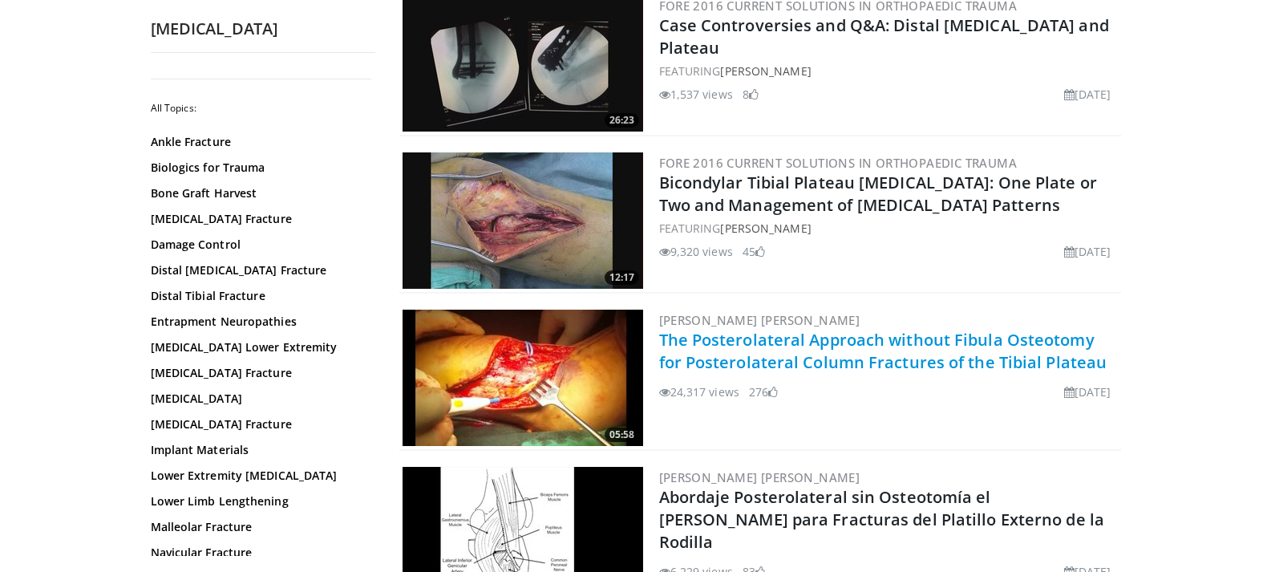
click at [826, 353] on link "The Posterolateral Approach without Fibula Osteotomy for Posterolateral Column …" at bounding box center [883, 351] width 448 height 44
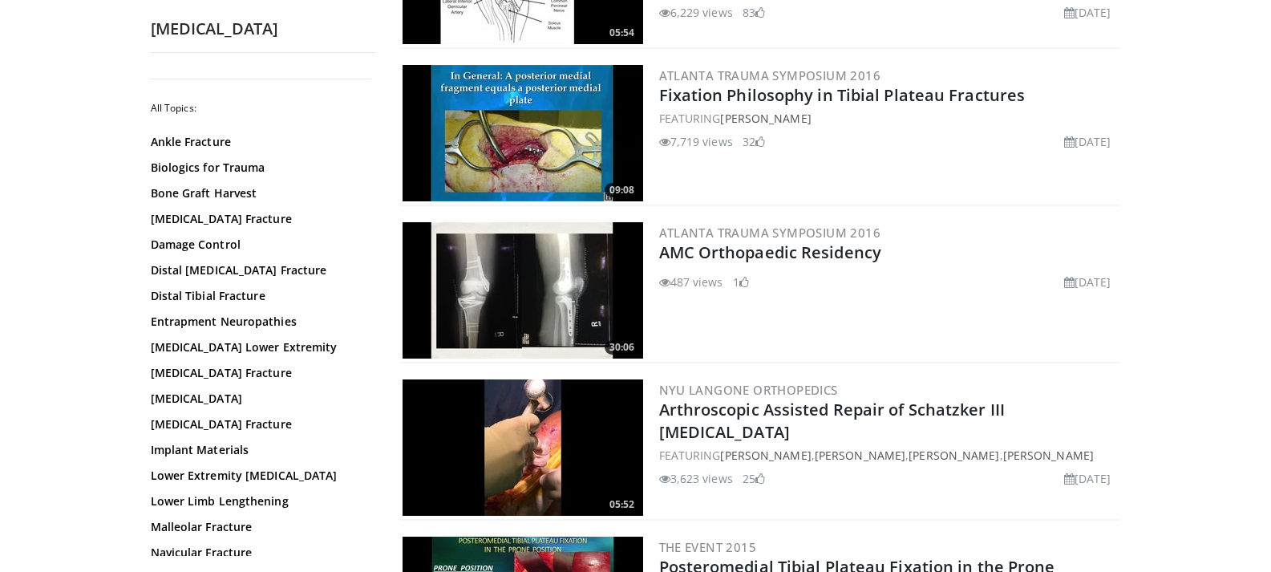
scroll to position [2004, 0]
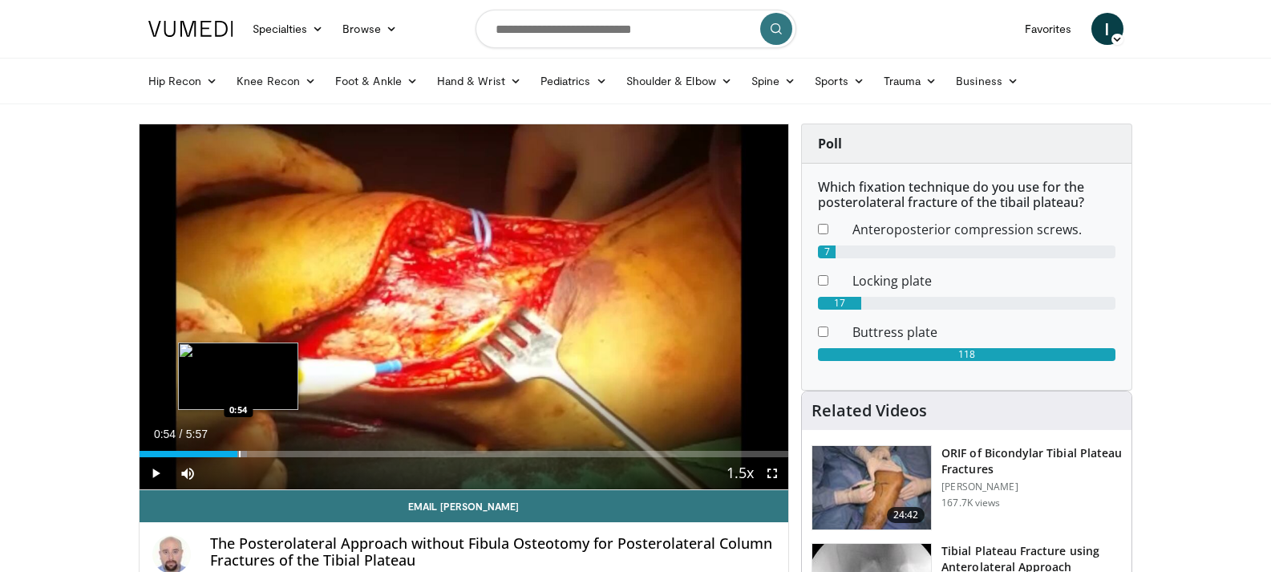
click at [239, 454] on div "Progress Bar" at bounding box center [240, 454] width 2 height 6
